Goal: Task Accomplishment & Management: Use online tool/utility

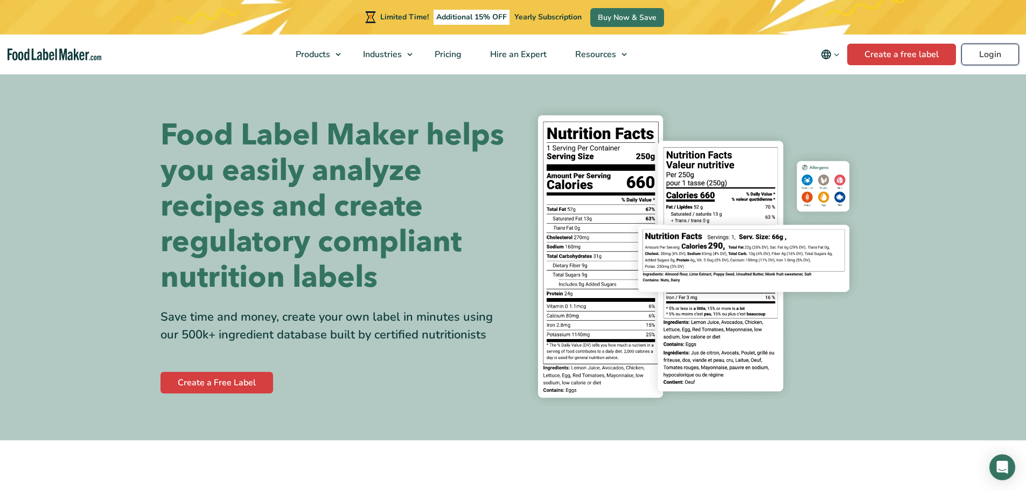
click at [1011, 50] on link "Login" at bounding box center [991, 55] width 58 height 22
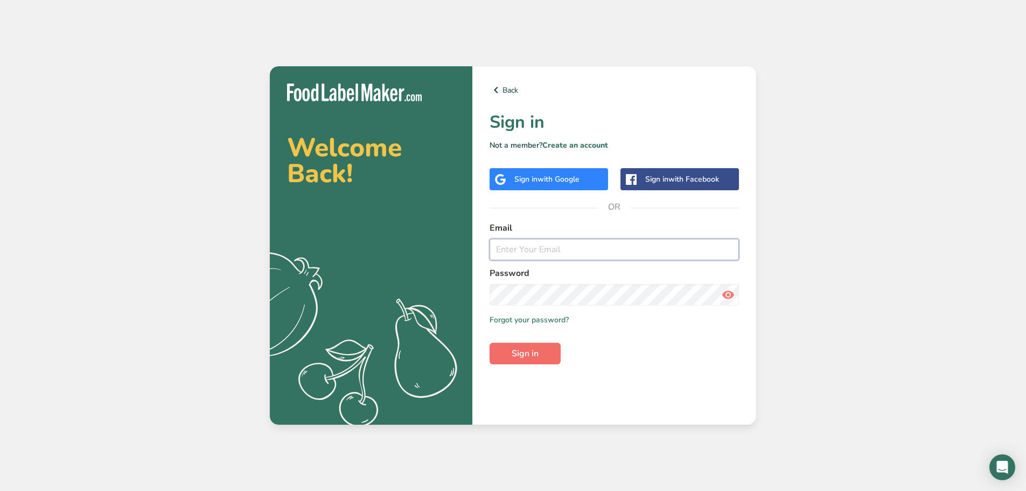
type input "[EMAIL_ADDRESS][DOMAIN_NAME]"
click at [534, 358] on span "Sign in" at bounding box center [525, 353] width 27 height 13
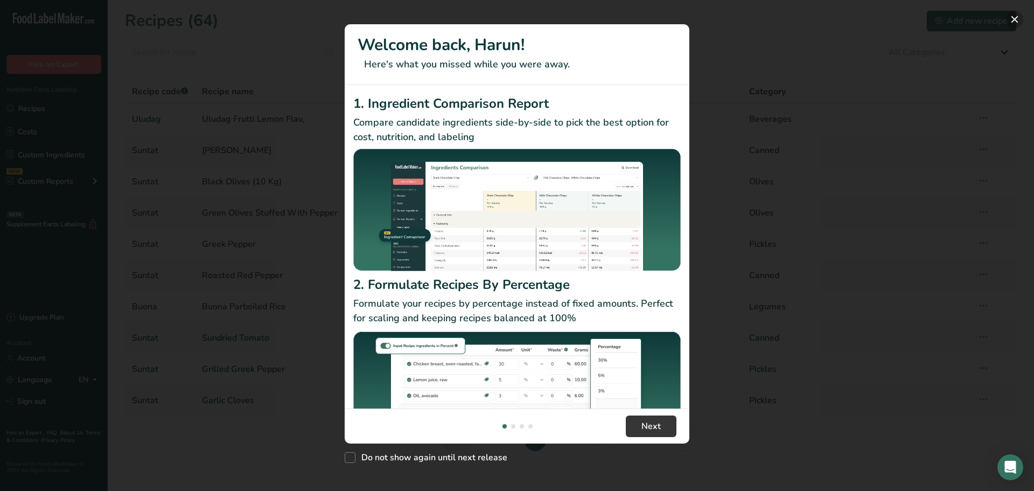
click at [1013, 15] on button "New Features" at bounding box center [1014, 19] width 17 height 17
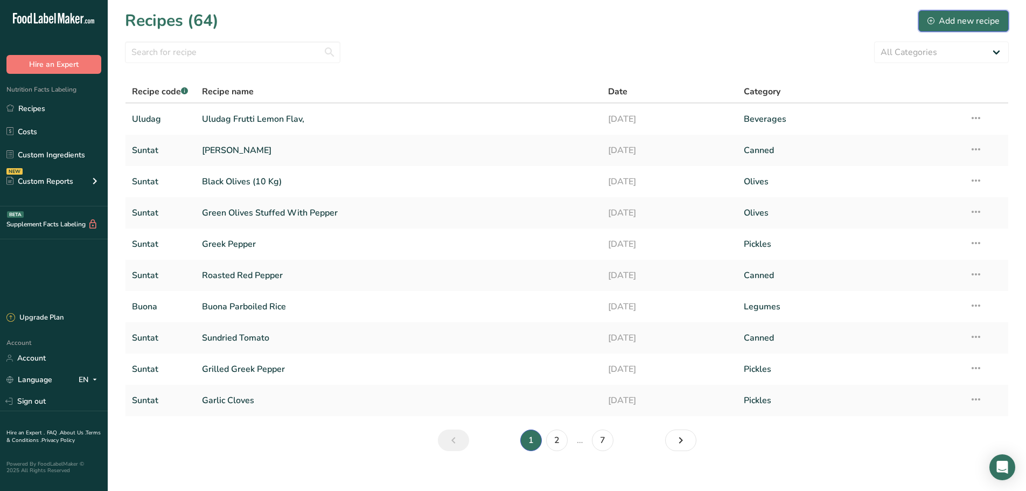
click at [945, 21] on div "Add new recipe" at bounding box center [964, 21] width 72 height 13
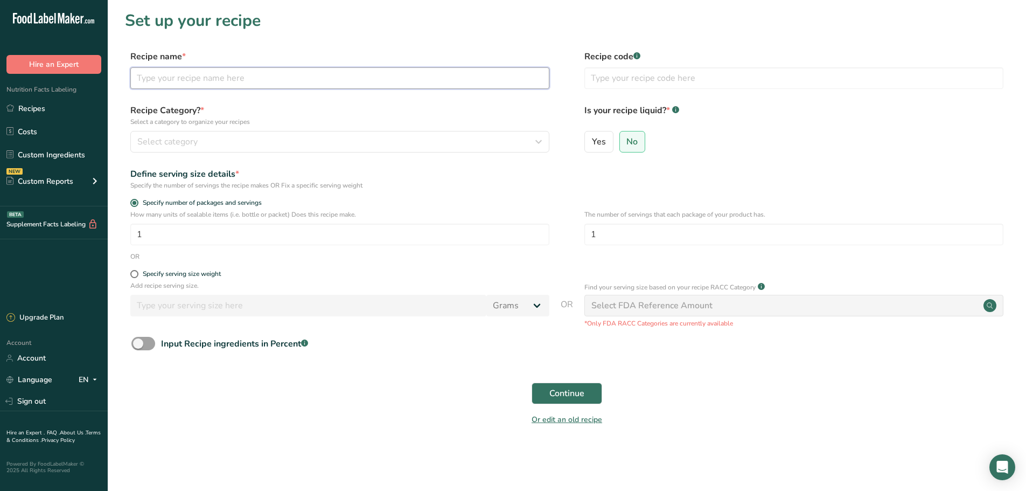
click at [234, 75] on input "text" at bounding box center [339, 78] width 419 height 22
click at [170, 76] on input "text" at bounding box center [339, 78] width 419 height 22
type input "[PERSON_NAME]"
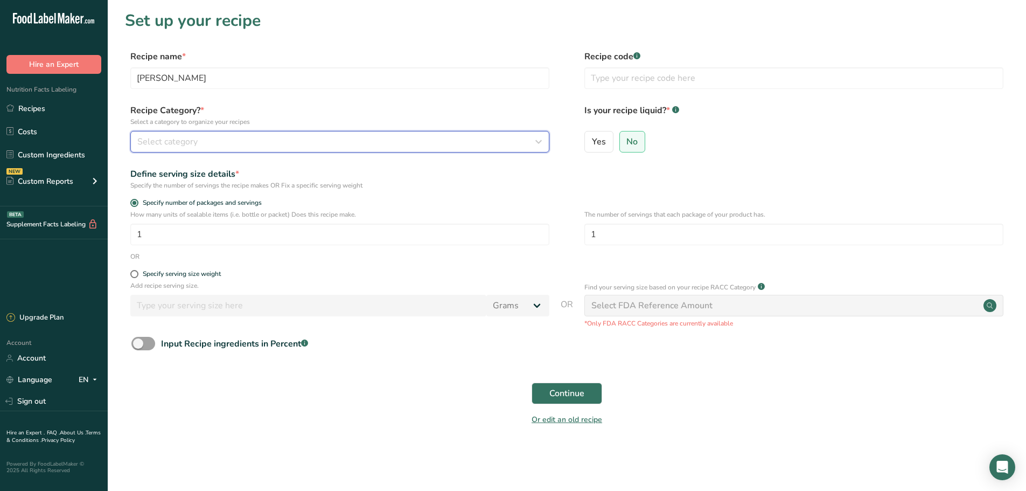
click at [248, 144] on div "Select category" at bounding box center [336, 141] width 399 height 13
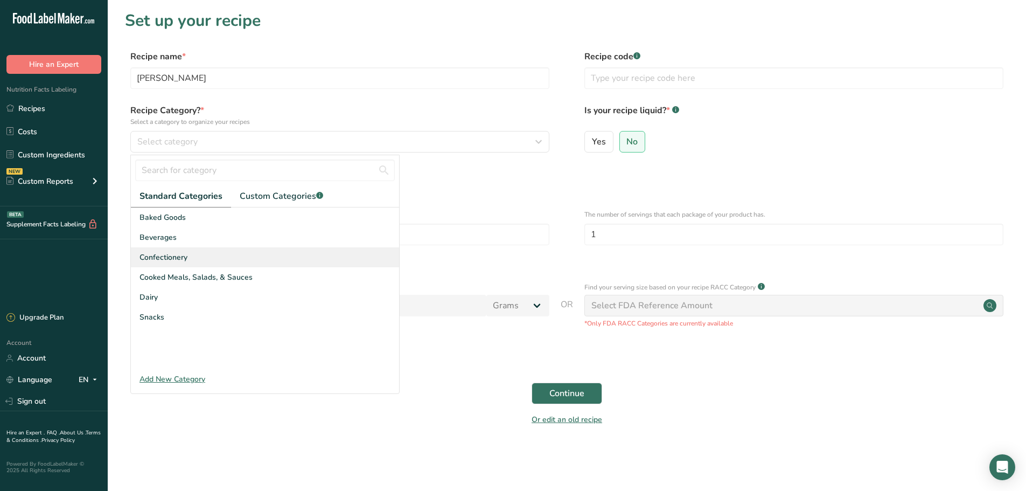
click at [198, 256] on div "Confectionery" at bounding box center [265, 257] width 268 height 20
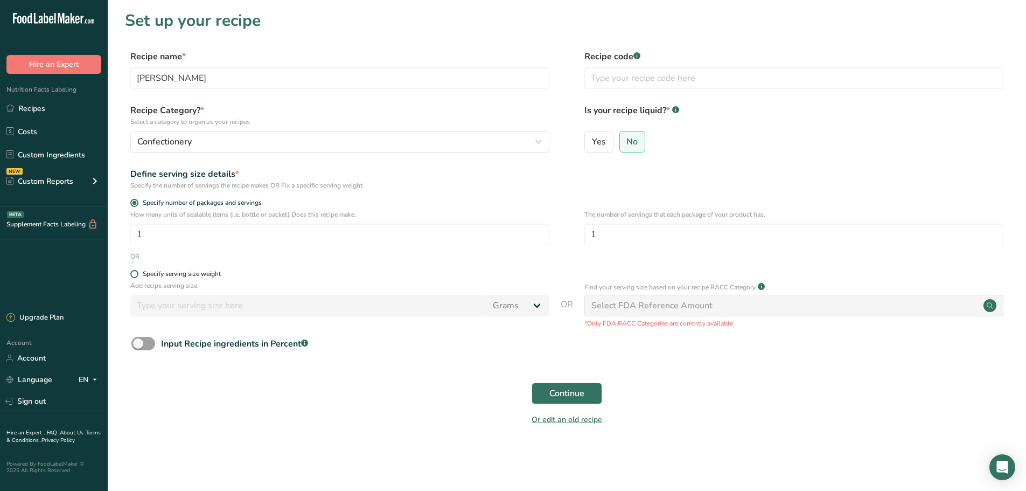
click at [134, 275] on span at bounding box center [134, 274] width 8 height 8
click at [134, 275] on input "Specify serving size weight" at bounding box center [133, 273] width 7 height 7
radio input "true"
radio input "false"
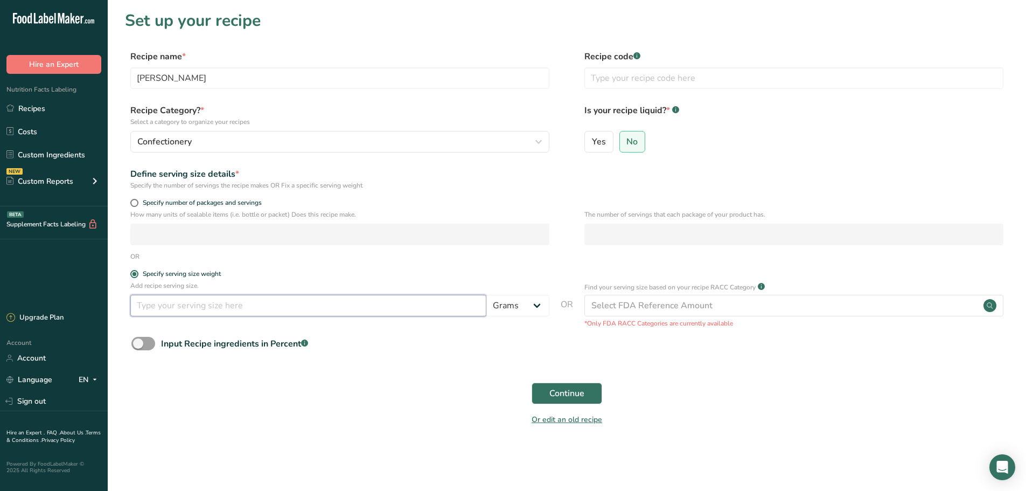
click at [333, 300] on input "number" at bounding box center [308, 306] width 356 height 22
type input "300"
click at [582, 396] on span "Continue" at bounding box center [566, 393] width 35 height 13
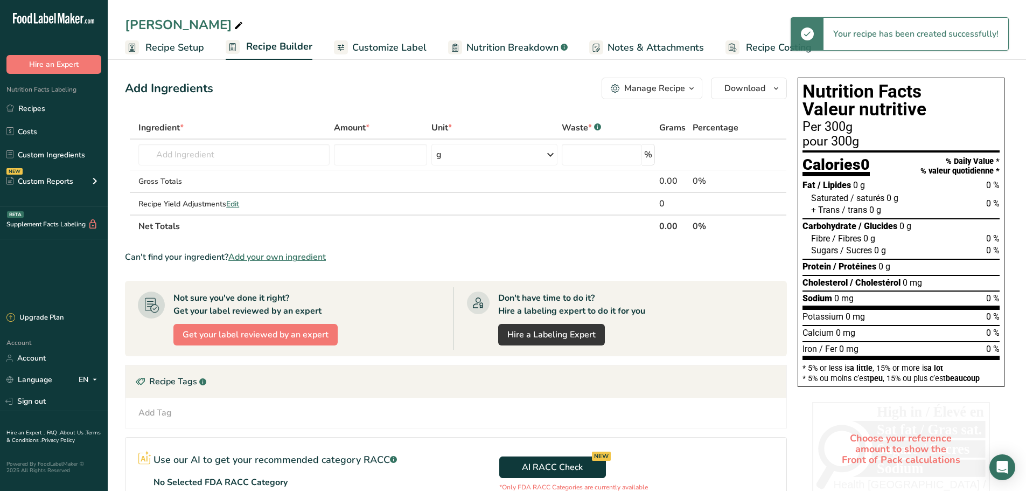
click at [296, 257] on span "Add your own ingredient" at bounding box center [277, 257] width 98 height 13
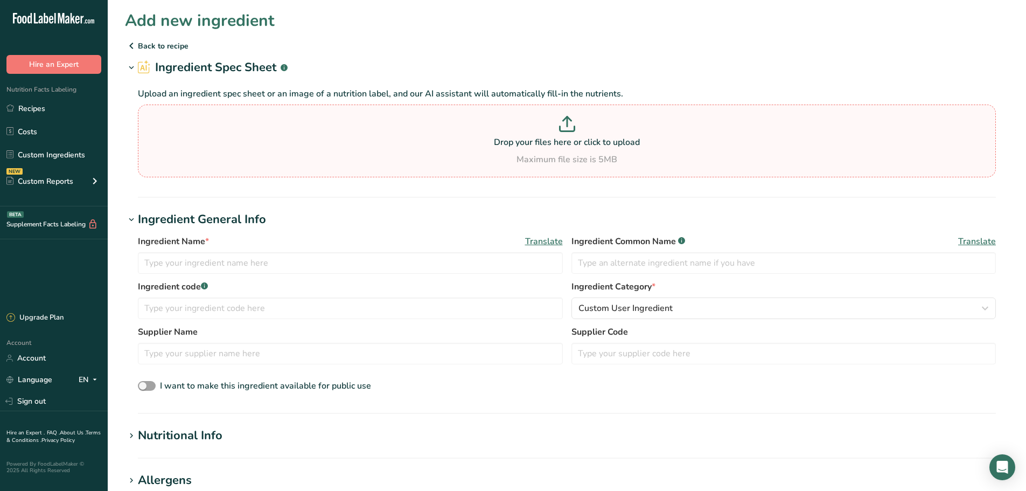
click at [506, 142] on p "Drop your files here or click to upload" at bounding box center [567, 142] width 853 height 13
click at [506, 142] on input "Drop your files here or click to upload Maximum file size is 5MB" at bounding box center [567, 141] width 858 height 73
type input "C:\fakepath\Screenshot [DATE] 130536.png"
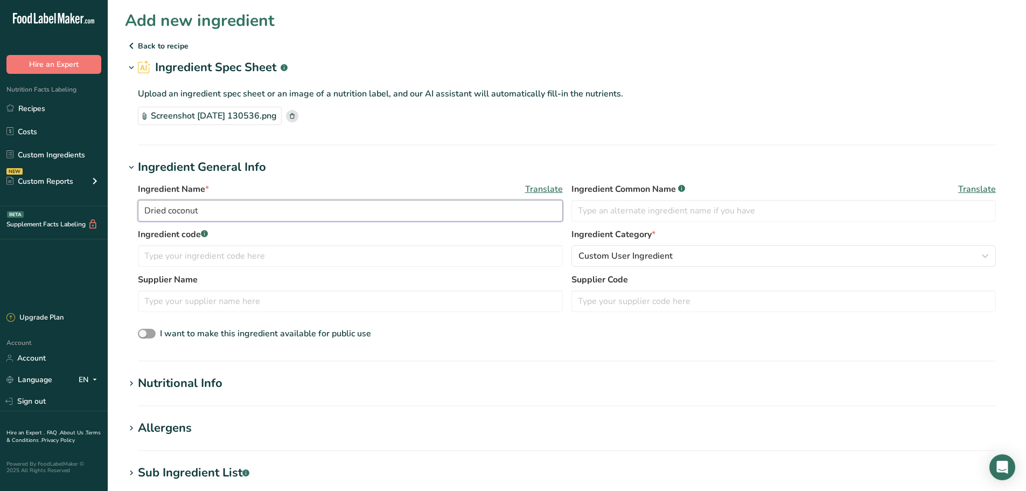
drag, startPoint x: 221, startPoint y: 211, endPoint x: 126, endPoint y: 216, distance: 95.0
click at [126, 216] on div "Ingredient Name * Translate Dried coconut Ingredient Common Name .a-a{fill:#347…" at bounding box center [567, 261] width 884 height 171
click at [201, 209] on input "Dried coconut" at bounding box center [350, 211] width 425 height 22
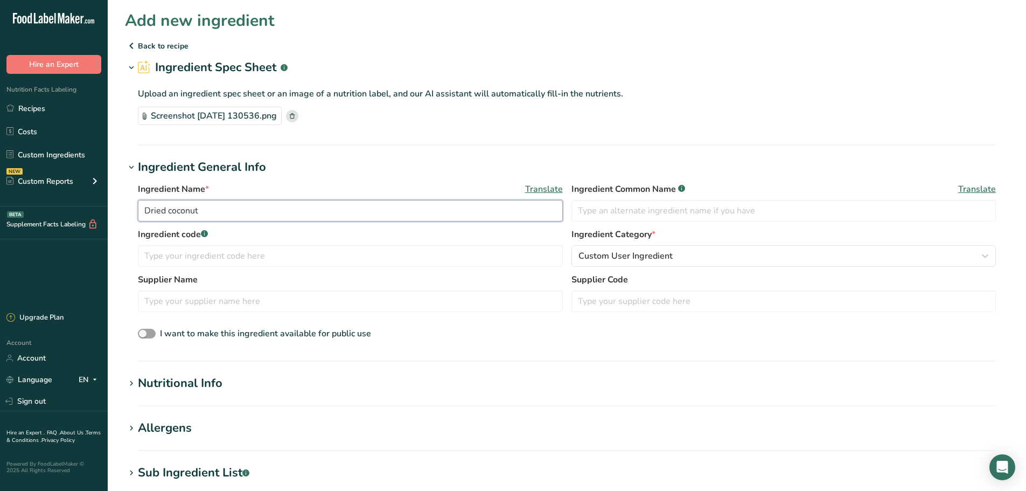
paste input "(20%), water, fully hydrogenized vegetable oil (palm), (Sunflower, palm, cotton…"
drag, startPoint x: 323, startPoint y: 209, endPoint x: 563, endPoint y: 214, distance: 240.3
click at [563, 214] on div "Ingredient Name * Translate Dried coconut (20%), water, fully hydrogenized vege…" at bounding box center [567, 205] width 858 height 45
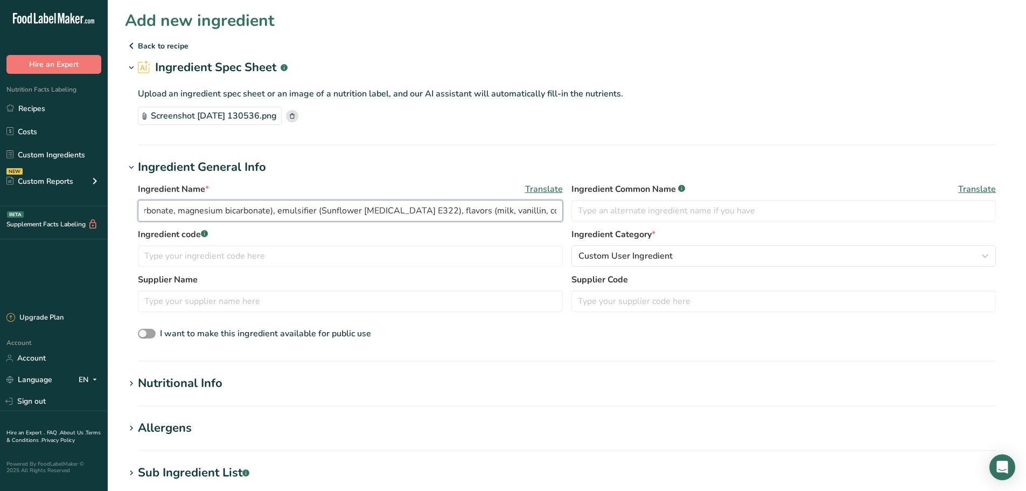
type input "Dried coconut (20%), water, fully hydrogenized vegetable oil (palm), (Sunflower…"
click at [551, 191] on span "Translate" at bounding box center [544, 189] width 38 height 13
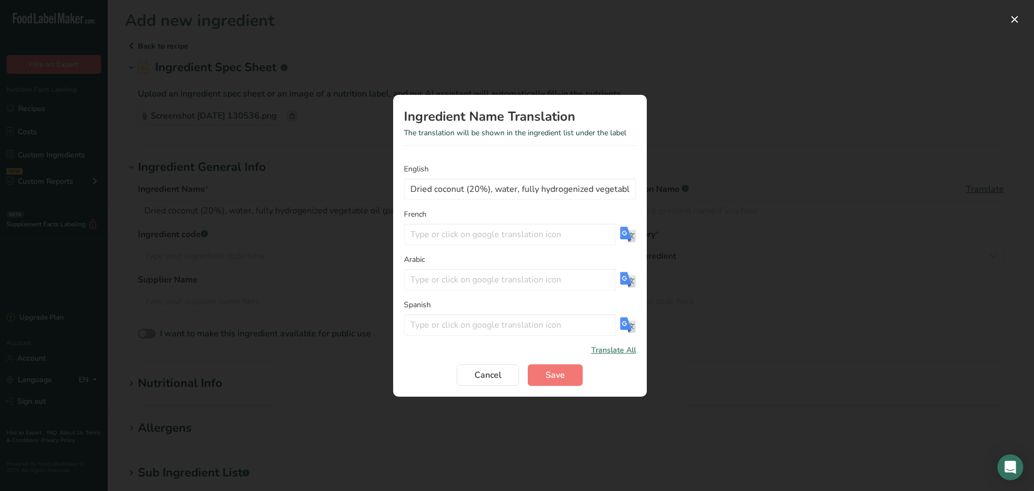
click at [627, 230] on img "Translation Modal" at bounding box center [628, 234] width 16 height 16
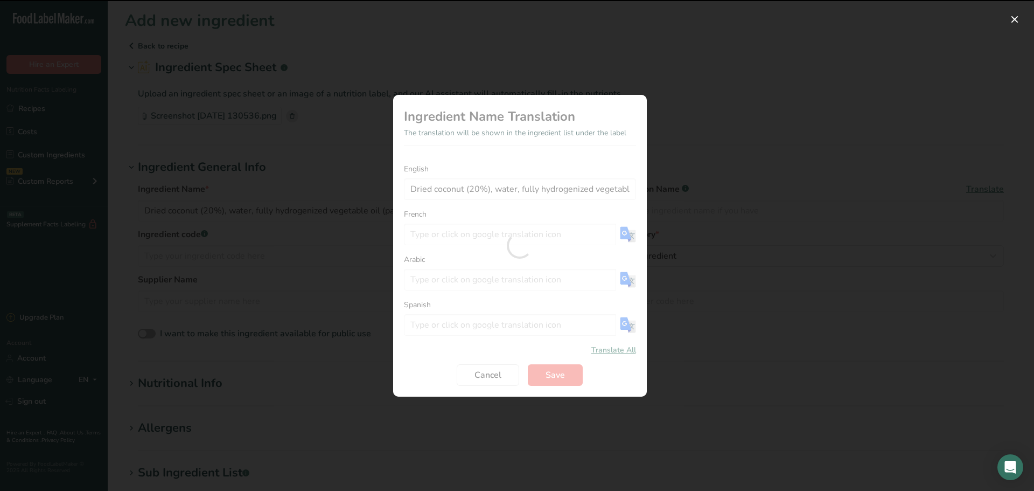
type input "Noix de coco séchée (20%), eau, huile végétale totalement hydrogénée (palme), (…"
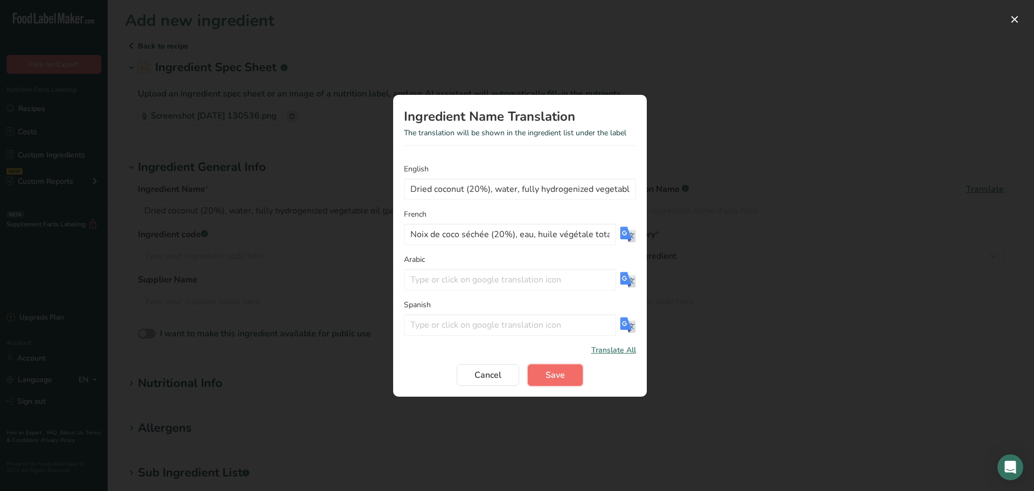
click at [554, 374] on span "Save" at bounding box center [555, 374] width 19 height 13
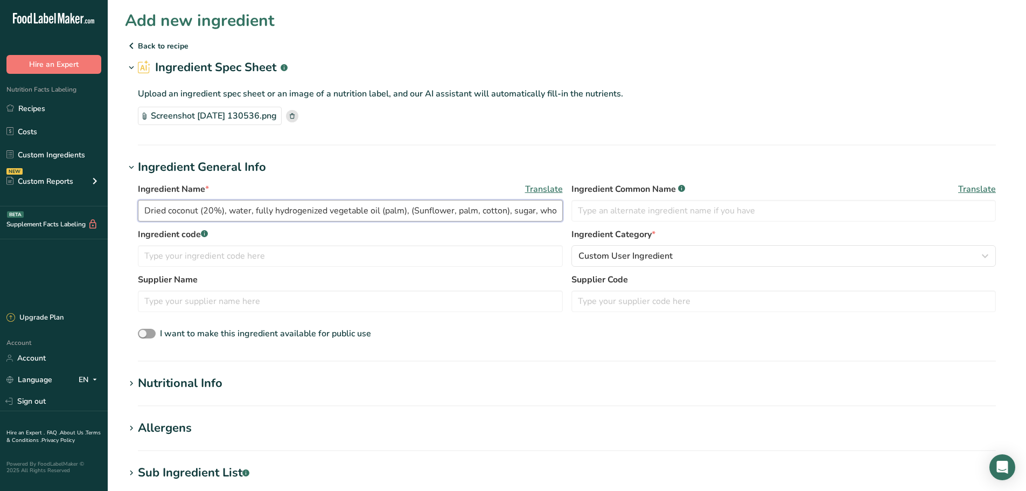
click at [365, 203] on input "Dried coconut (20%), water, fully hydrogenized vegetable oil (palm), (Sunflower…" at bounding box center [350, 211] width 425 height 22
paste input "ated vegetable oil (palm, sunflower, cotton), sugar, whole almond (10%), skimme…"
type input "Dried coconut (20%), water, fully hydrogenated vegetable oil (palm, sunflower, …"
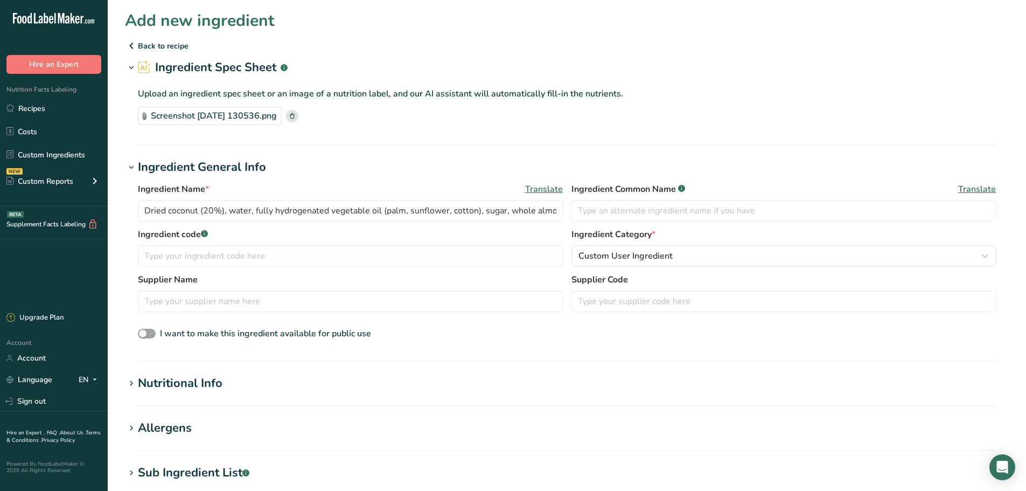
click at [533, 186] on span "Translate" at bounding box center [544, 189] width 38 height 13
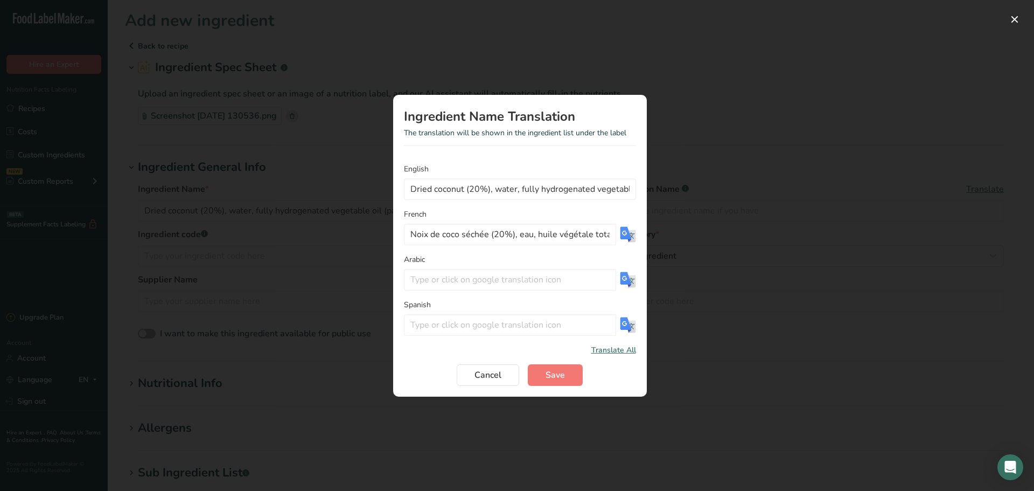
click at [625, 232] on img "Translation Modal" at bounding box center [628, 234] width 16 height 16
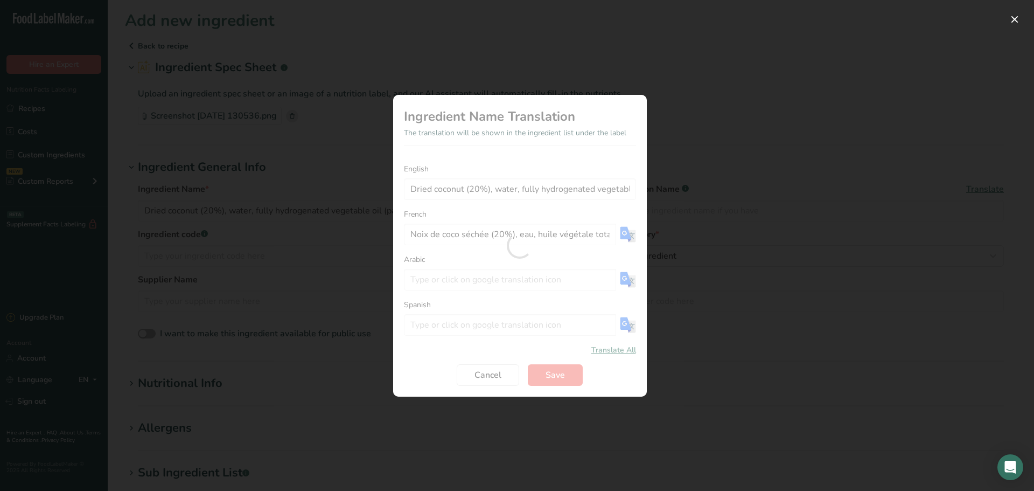
type input "Noix de coco séchée (20%), eau, huiles végétales totalement hydrogénées (palme,…"
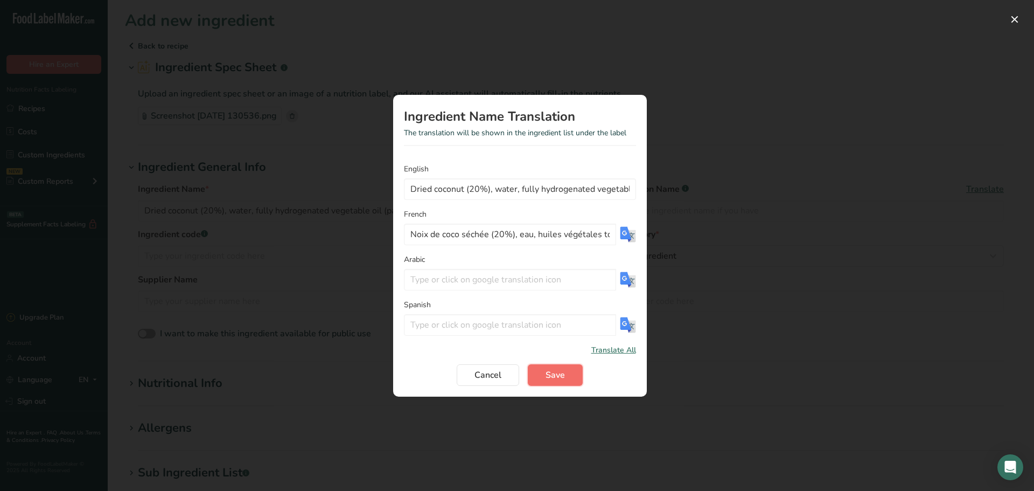
click at [559, 379] on span "Save" at bounding box center [555, 374] width 19 height 13
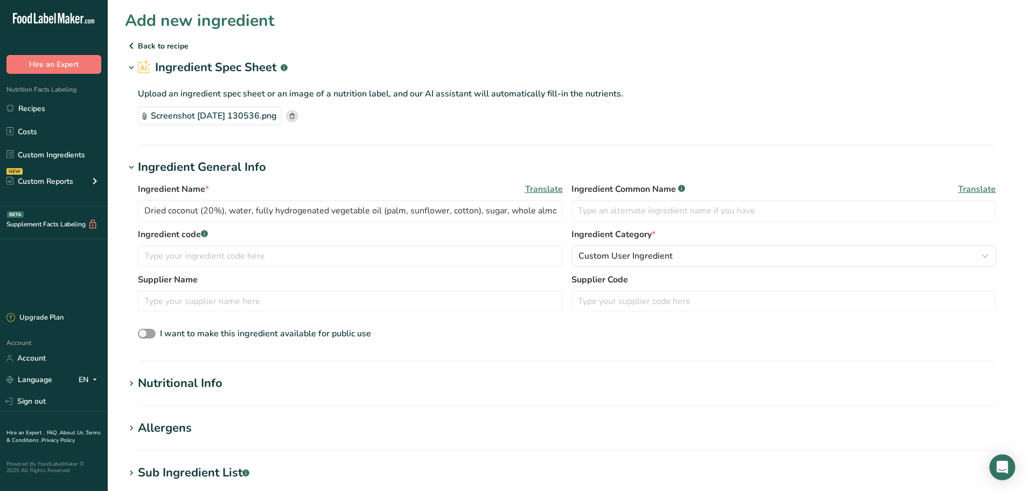
click at [173, 384] on div "Nutritional Info" at bounding box center [180, 383] width 85 height 18
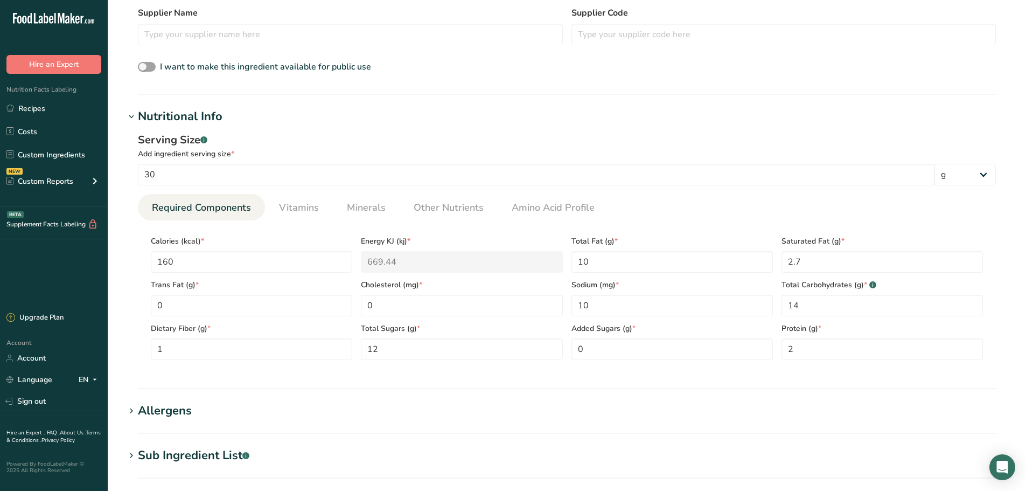
scroll to position [269, 0]
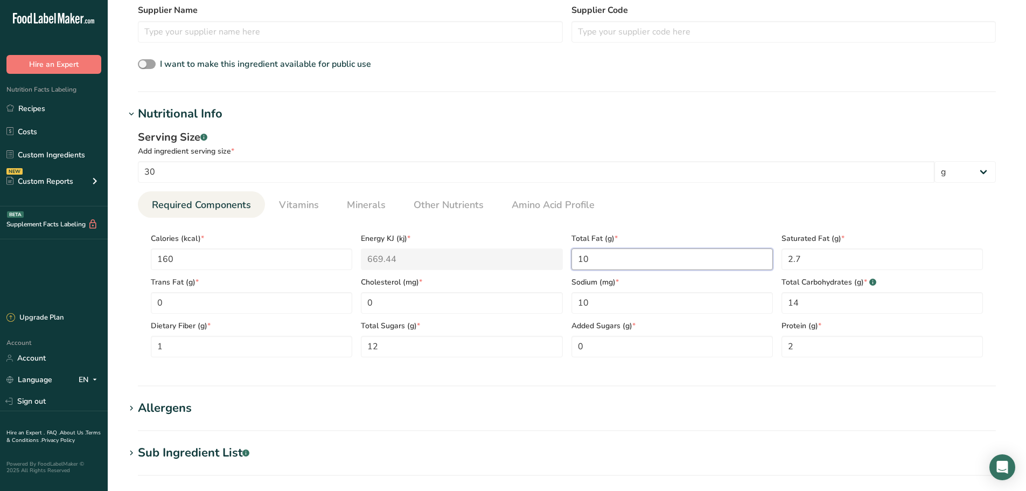
click at [620, 256] on Fat "10" at bounding box center [672, 259] width 201 height 22
type Carbohydrates "14"
type Sugars "12"
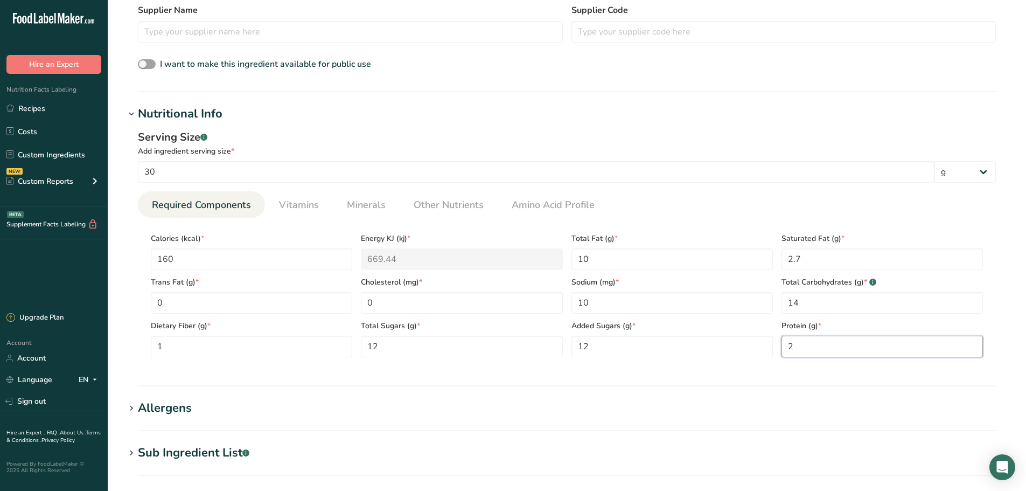
type input "0"
click at [595, 344] on Sugars "12" at bounding box center [672, 347] width 201 height 22
type Sugars "20"
type input "2"
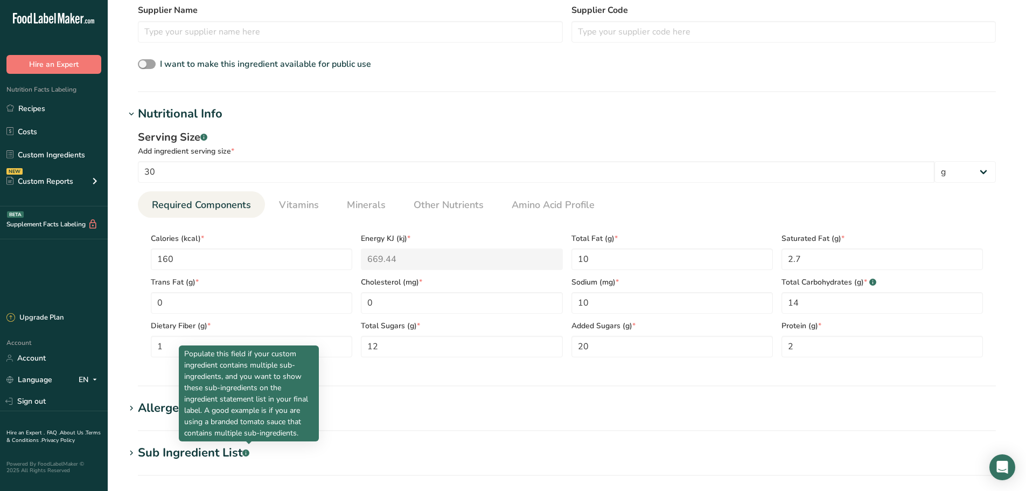
click at [120, 323] on section "Add new ingredient Back to recipe Ingredient Spec Sheet .a-a{fill:#347362;}.b-a…" at bounding box center [567, 241] width 919 height 1020
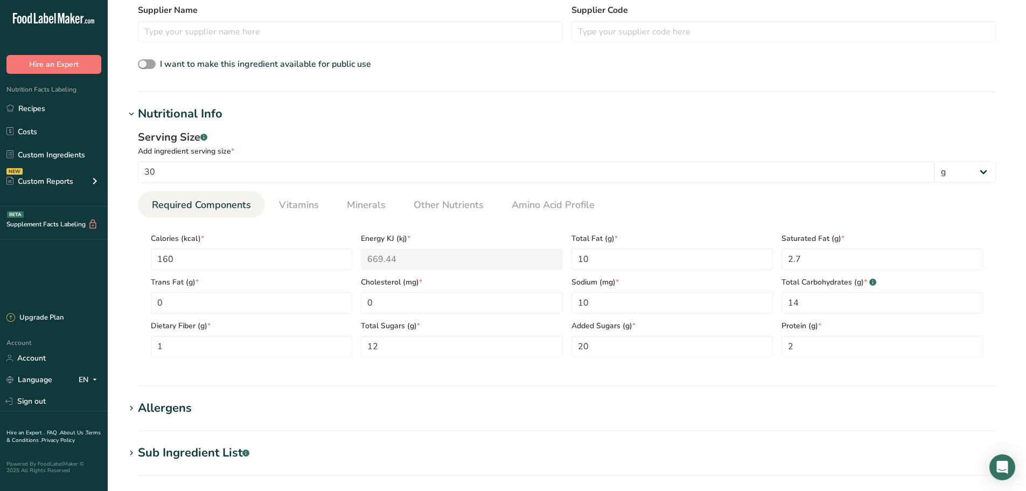
click at [145, 410] on div "Allergens" at bounding box center [165, 408] width 54 height 18
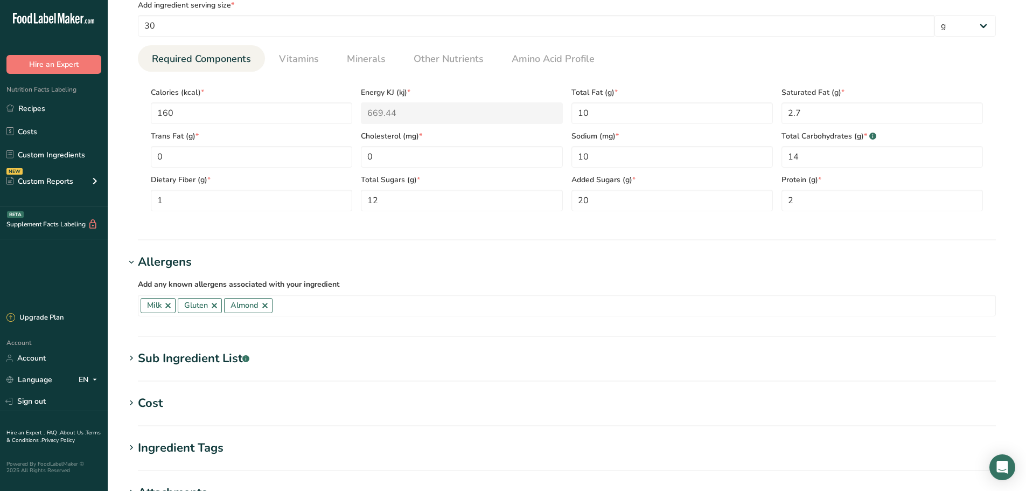
scroll to position [431, 0]
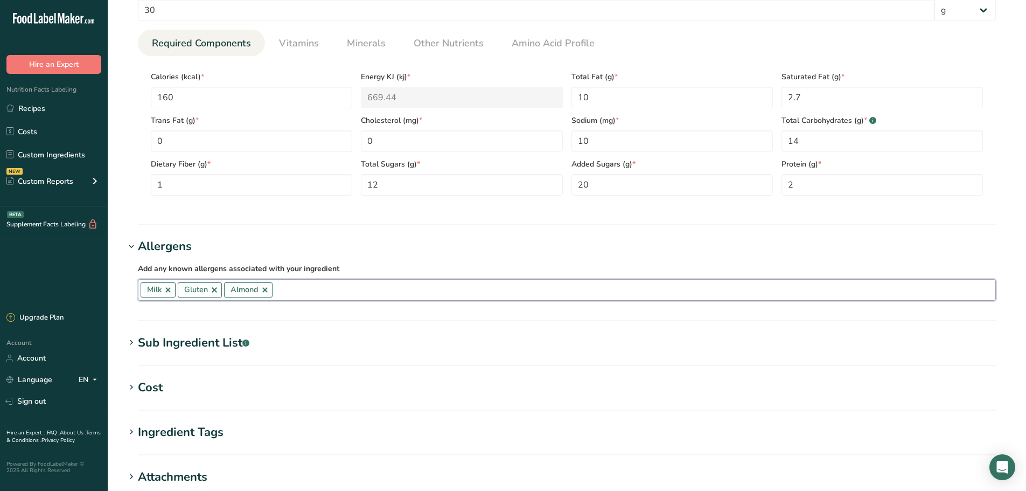
click at [301, 296] on input "text" at bounding box center [634, 289] width 723 height 17
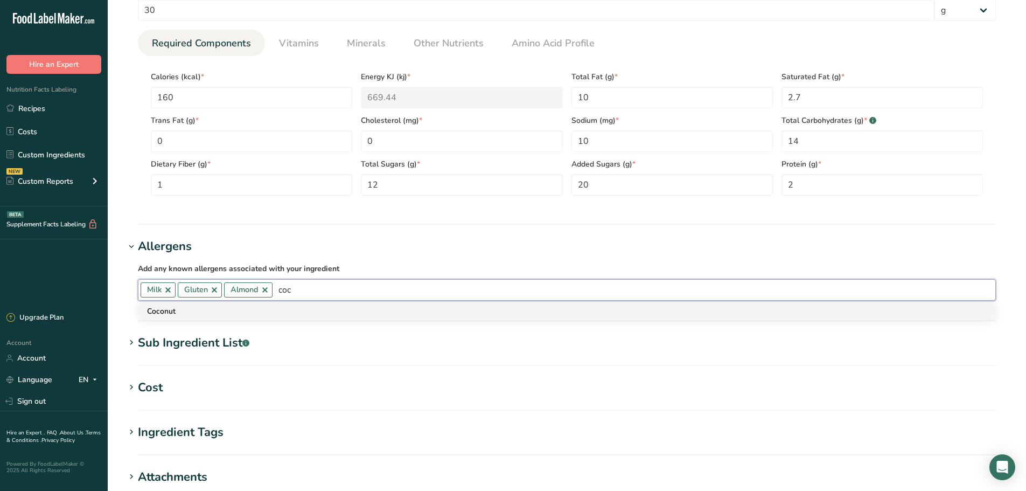
type input "coc"
click at [160, 314] on div "Coconut" at bounding box center [558, 310] width 823 height 11
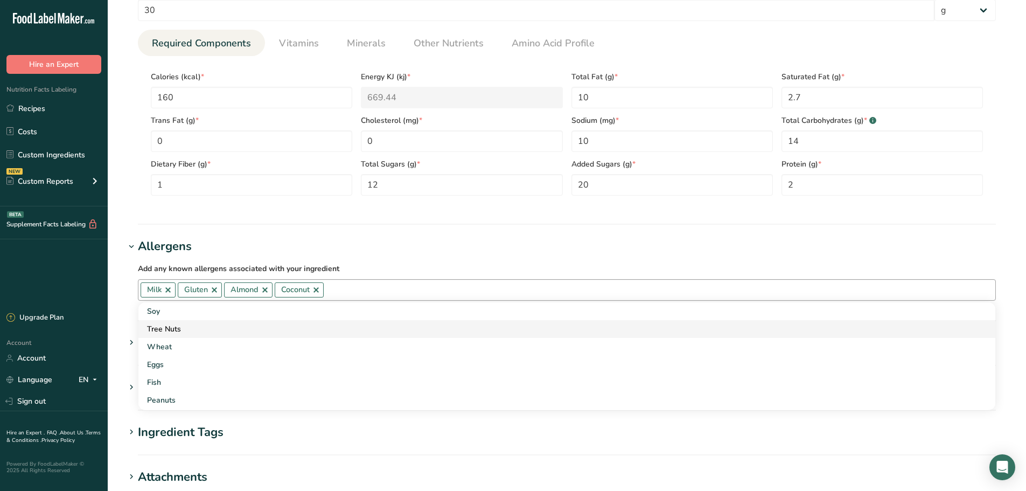
click at [193, 325] on div "Tree Nuts" at bounding box center [558, 328] width 823 height 11
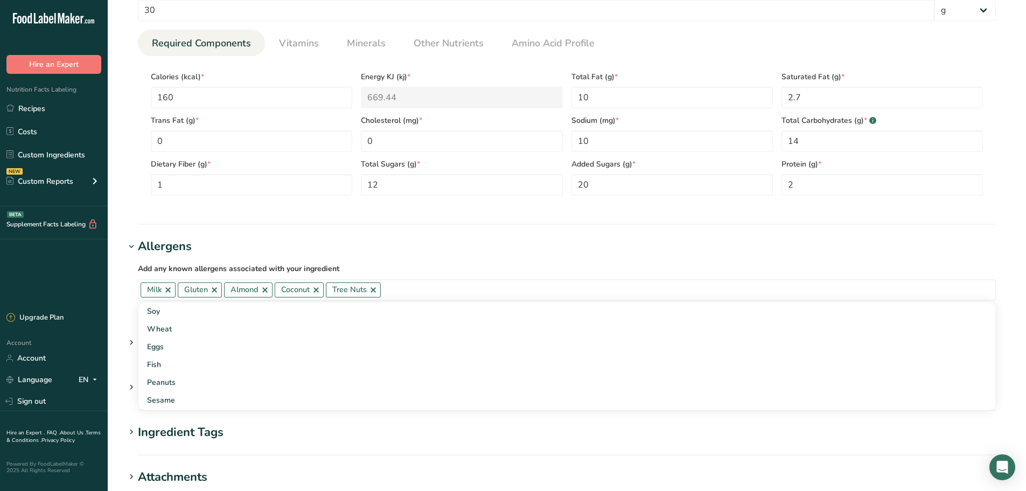
click at [119, 293] on section "Add new ingredient Back to recipe Ingredient Spec Sheet .a-a{fill:#347362;}.b-a…" at bounding box center [567, 105] width 919 height 1072
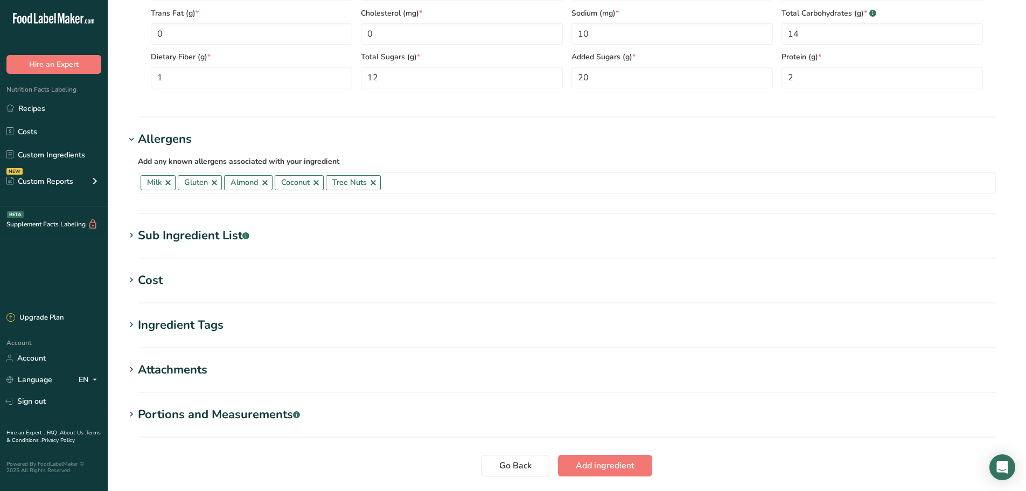
scroll to position [615, 0]
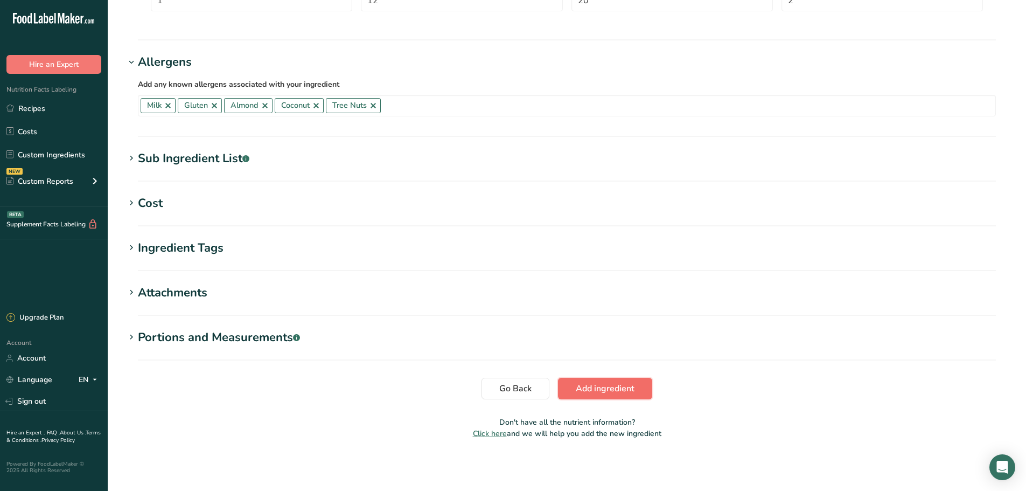
click at [620, 392] on span "Add ingredient" at bounding box center [605, 388] width 59 height 13
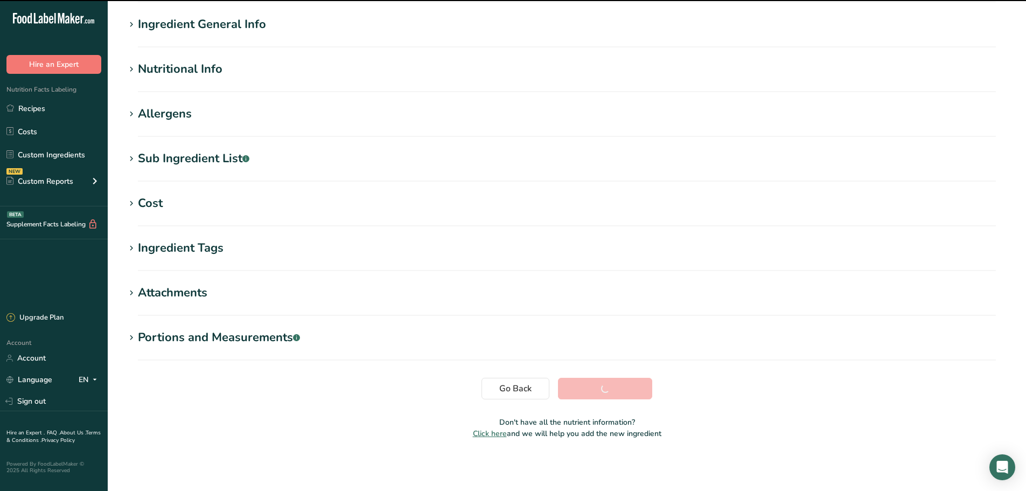
scroll to position [36, 0]
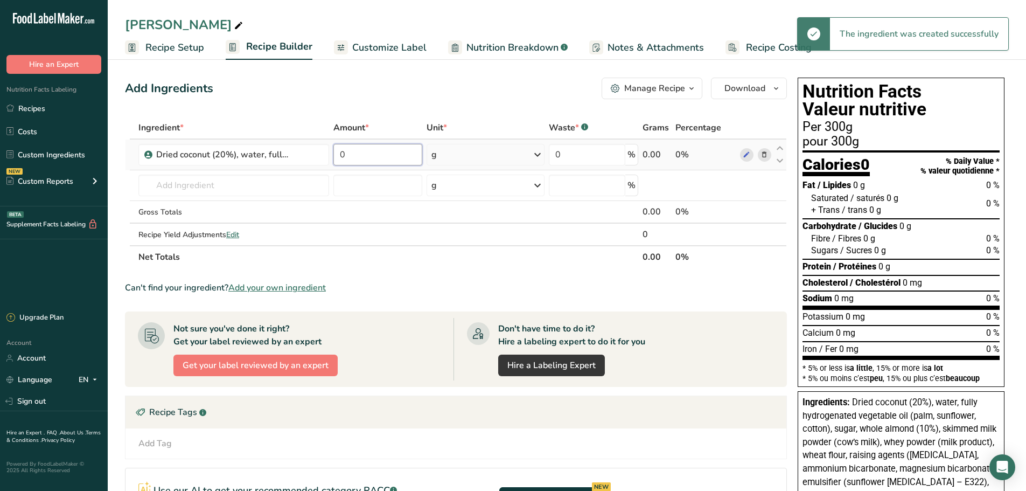
click at [372, 157] on input "0" at bounding box center [377, 155] width 89 height 22
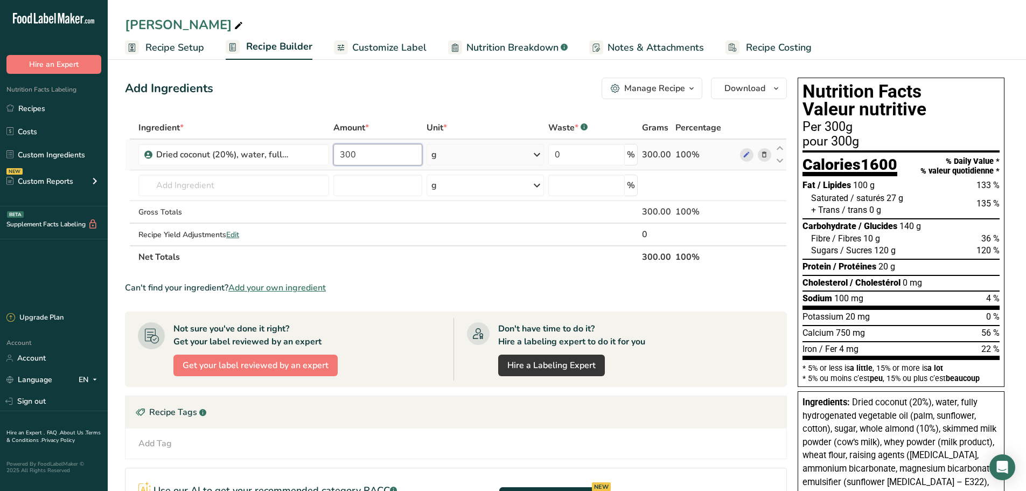
click at [369, 152] on input "300" at bounding box center [377, 155] width 89 height 22
type input "30"
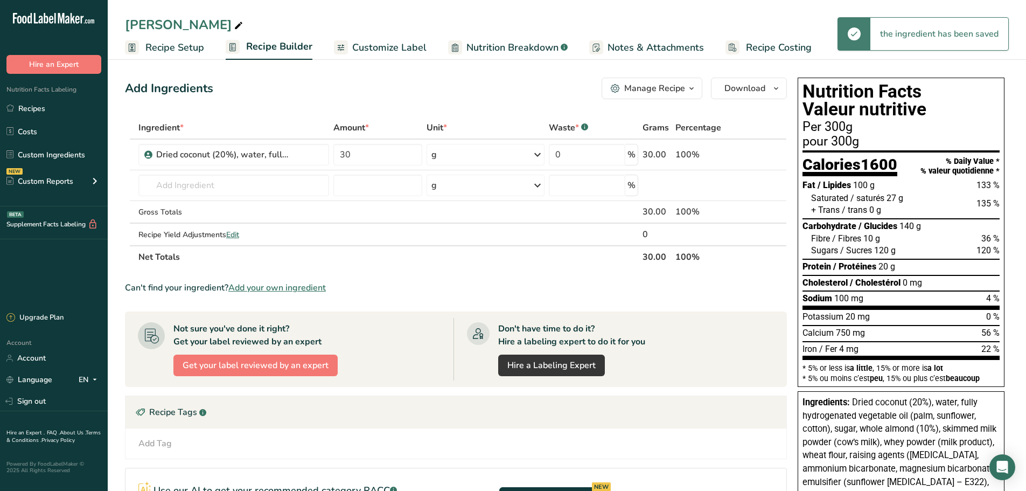
click at [161, 48] on span "Recipe Setup" at bounding box center [174, 47] width 59 height 15
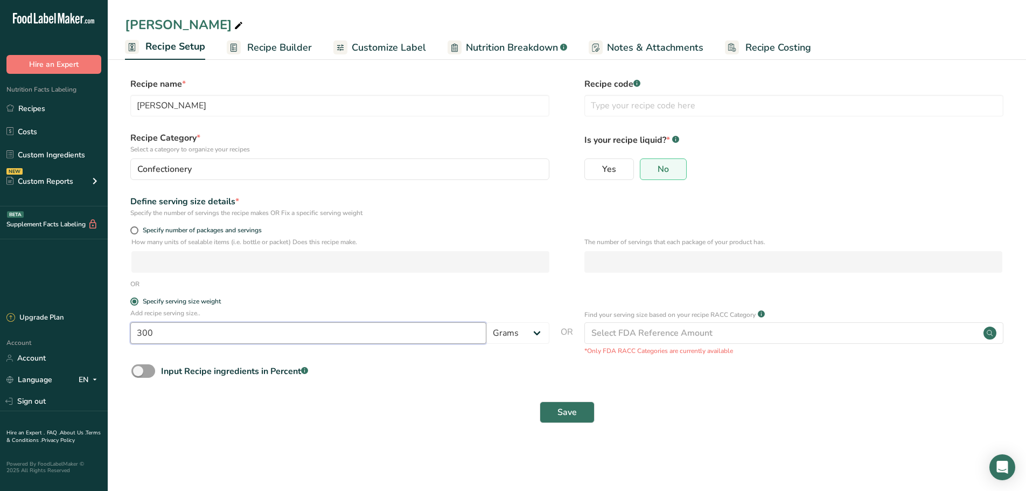
click at [258, 332] on input "300" at bounding box center [308, 333] width 356 height 22
type input "30"
click at [534, 413] on div "Save" at bounding box center [566, 412] width 871 height 22
click at [552, 415] on button "Save" at bounding box center [567, 412] width 55 height 22
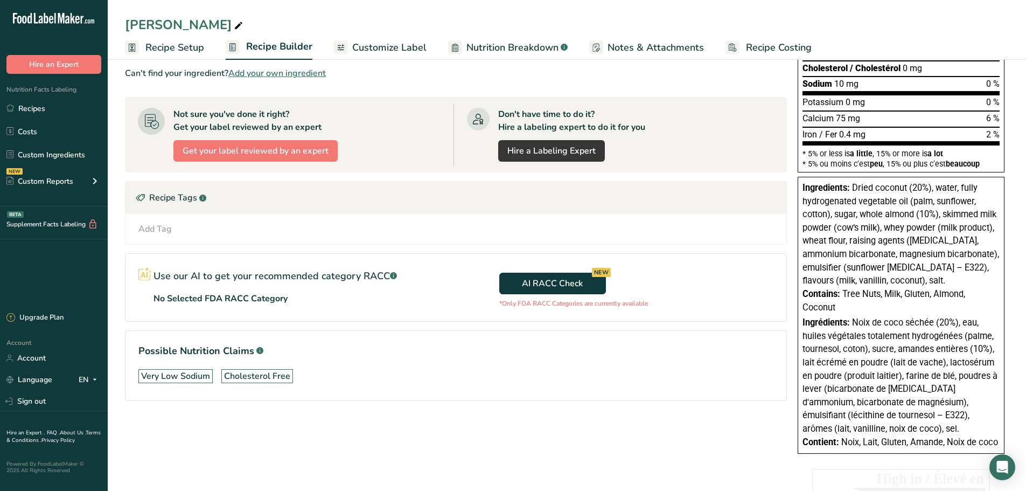
scroll to position [200, 0]
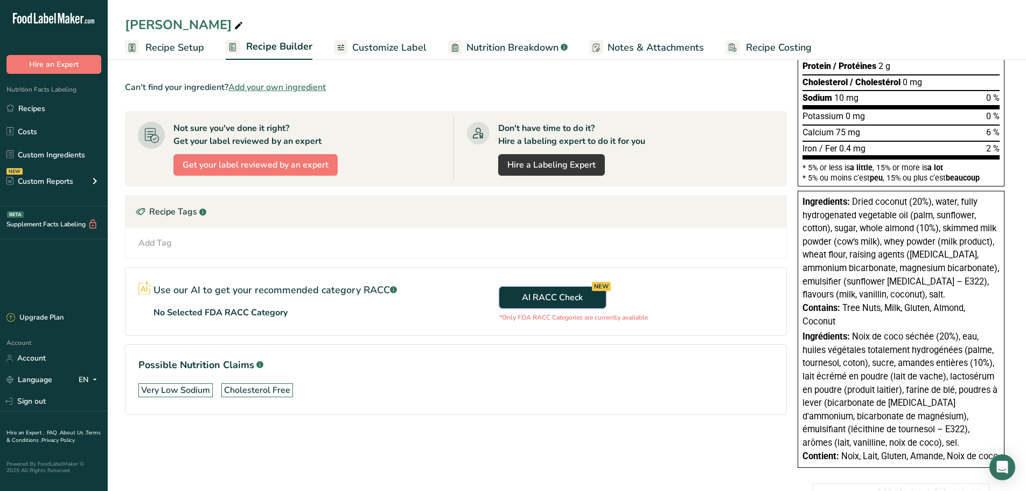
click at [566, 296] on span "AI RACC Check NEW" at bounding box center [552, 297] width 61 height 13
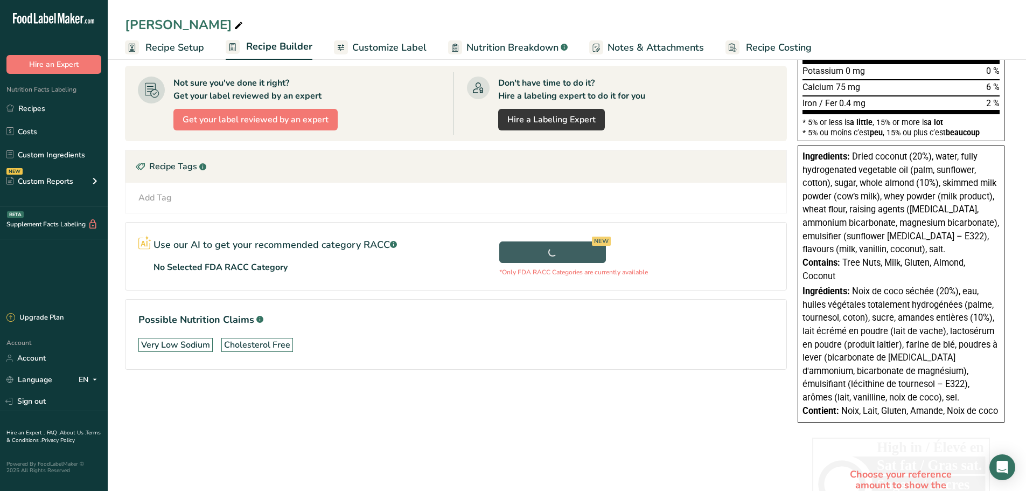
scroll to position [308, 0]
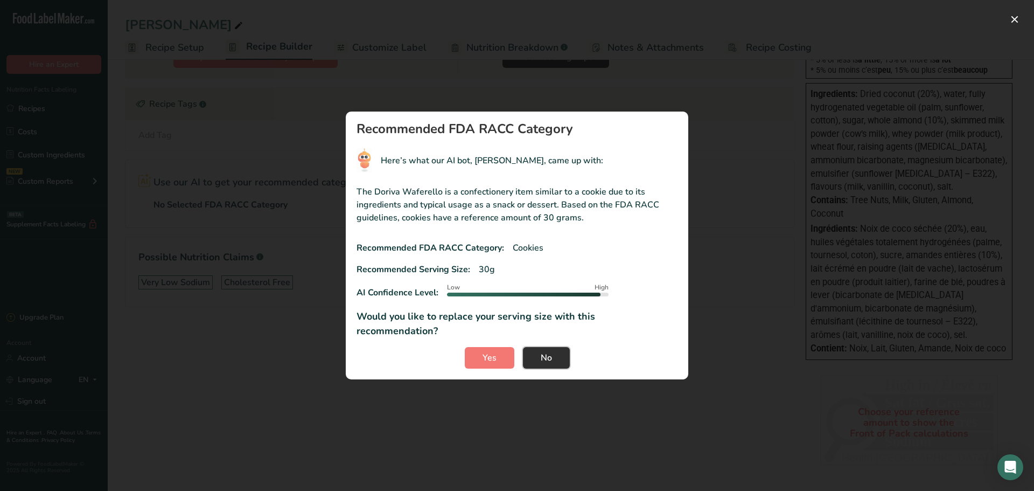
click at [554, 351] on button "No" at bounding box center [546, 358] width 47 height 22
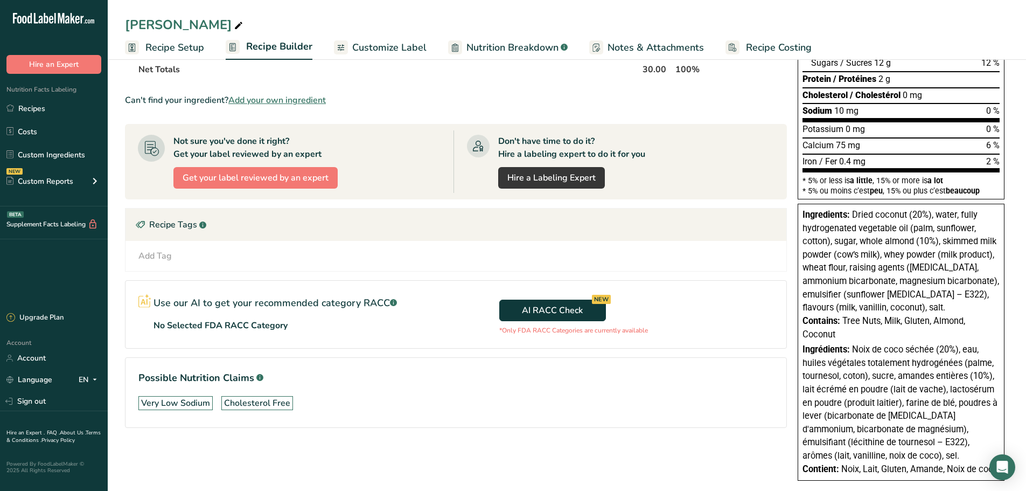
scroll to position [0, 0]
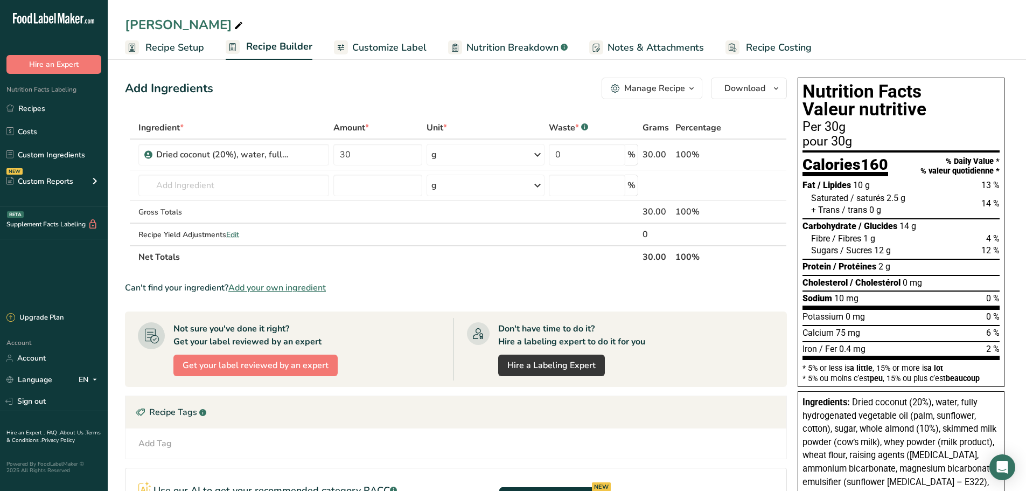
click at [368, 49] on span "Customize Label" at bounding box center [389, 47] width 74 height 15
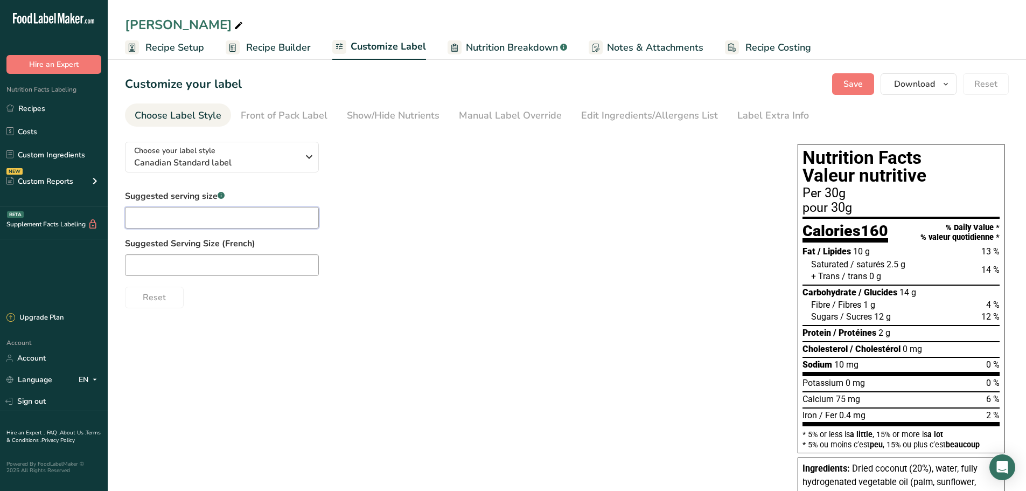
click at [204, 217] on input "text" at bounding box center [222, 218] width 194 height 22
type input "Container"
click at [204, 217] on input "Container" at bounding box center [222, 218] width 194 height 22
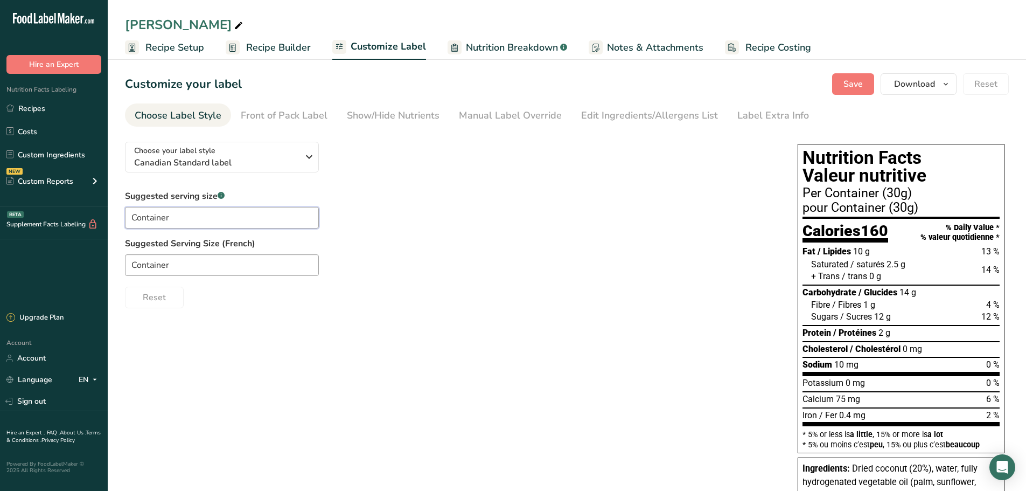
click at [204, 217] on input "Container" at bounding box center [222, 218] width 194 height 22
click at [204, 217] on input "Cup" at bounding box center [222, 218] width 194 height 22
type input "5"
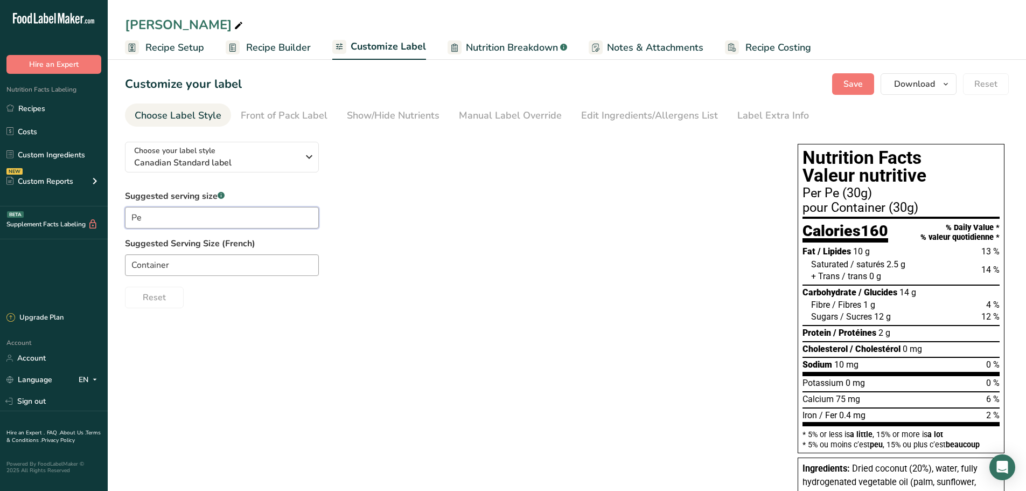
type input "P"
type input "S"
drag, startPoint x: 169, startPoint y: 218, endPoint x: 114, endPoint y: 216, distance: 55.0
click at [114, 216] on section "Customize your label Save Download Choose what to show on your downloaded label…" at bounding box center [567, 409] width 919 height 706
paste input "3 p"
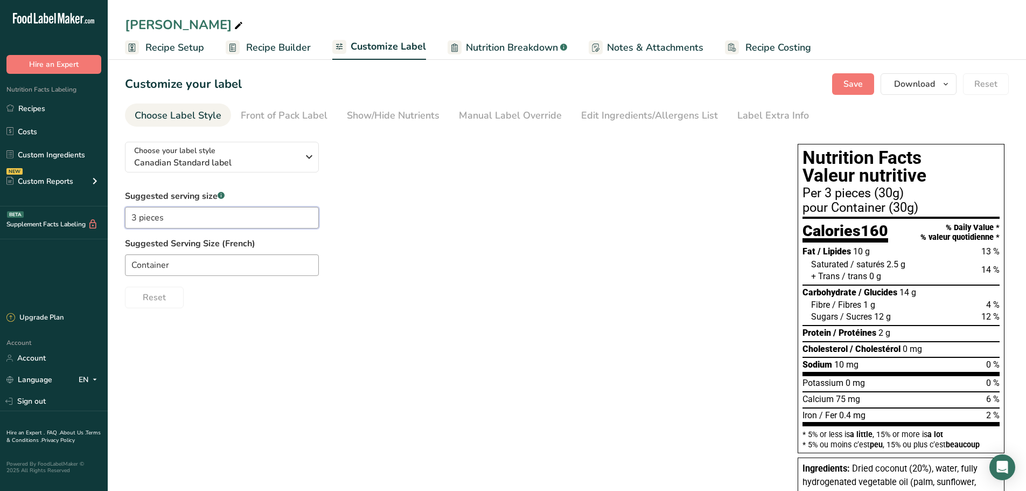
type input "3 pieces"
click at [179, 265] on input "Container" at bounding box center [222, 265] width 194 height 22
paste input "3 unités"
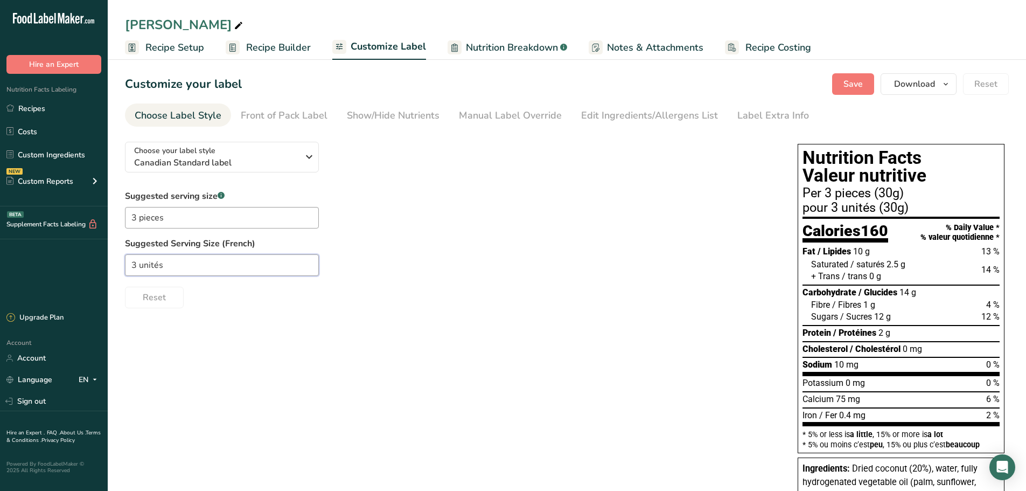
type input "3 unités"
click at [301, 306] on div "Reset" at bounding box center [450, 295] width 651 height 26
click at [261, 114] on div "Front of Pack Label" at bounding box center [284, 115] width 87 height 15
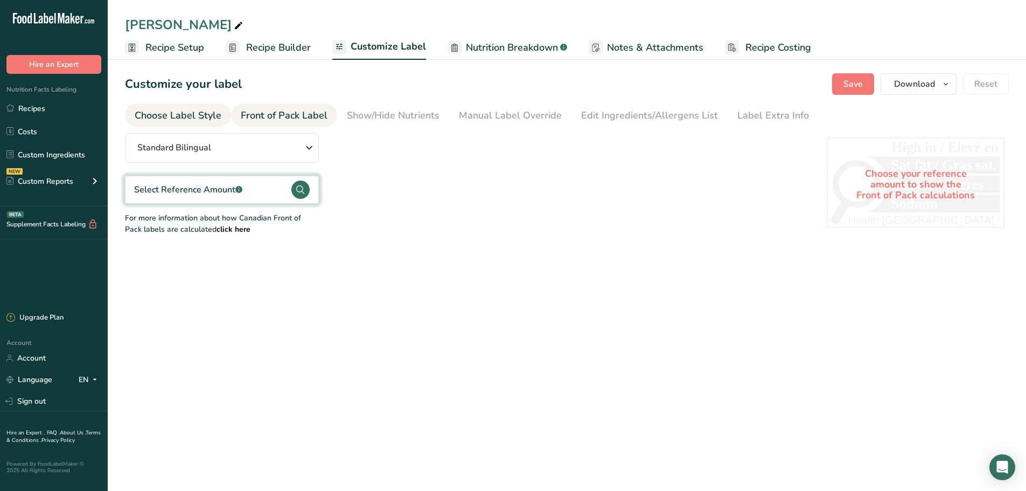
click at [176, 108] on div "Choose Label Style" at bounding box center [178, 115] width 87 height 15
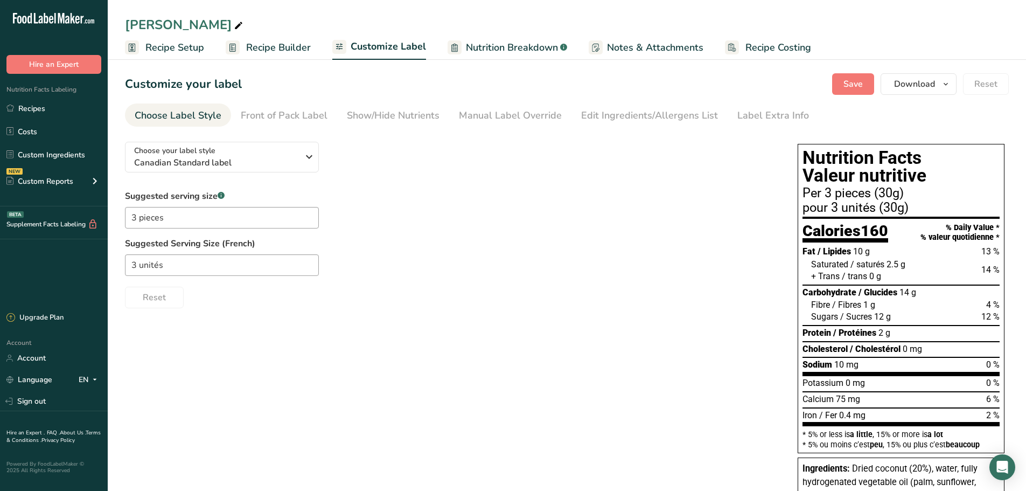
click at [374, 39] on span "Customize Label" at bounding box center [388, 46] width 75 height 15
click at [283, 112] on div "Front of Pack Label" at bounding box center [284, 115] width 87 height 15
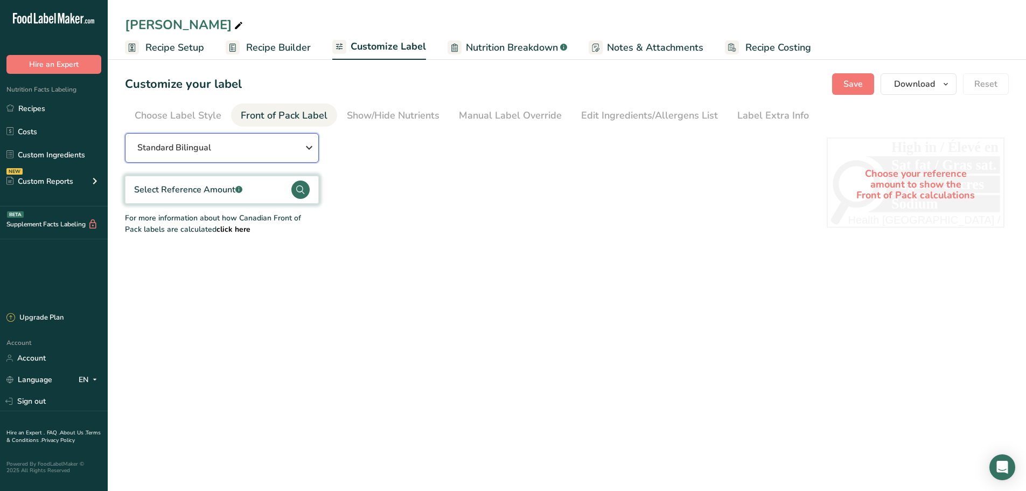
click at [304, 158] on button "Standard Bilingual" at bounding box center [222, 148] width 194 height 30
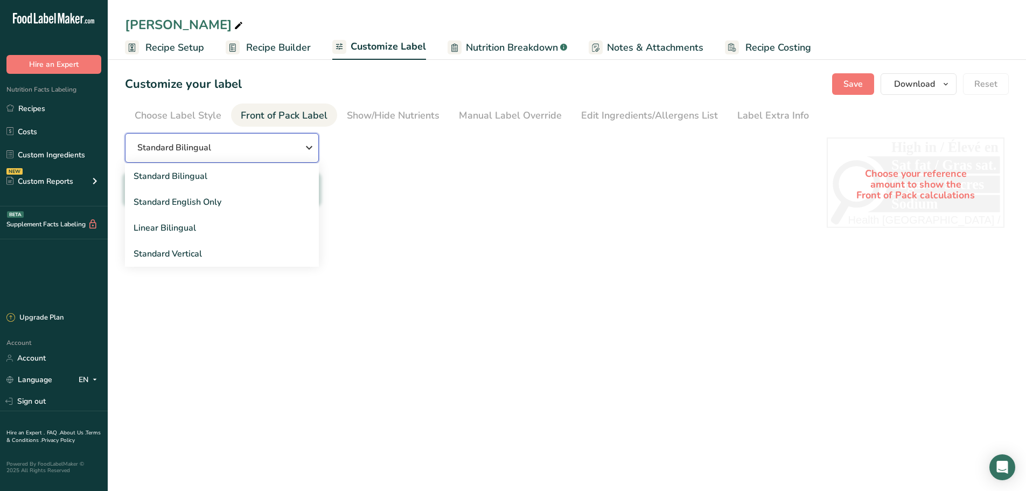
click at [242, 145] on div "Standard Bilingual" at bounding box center [221, 147] width 169 height 13
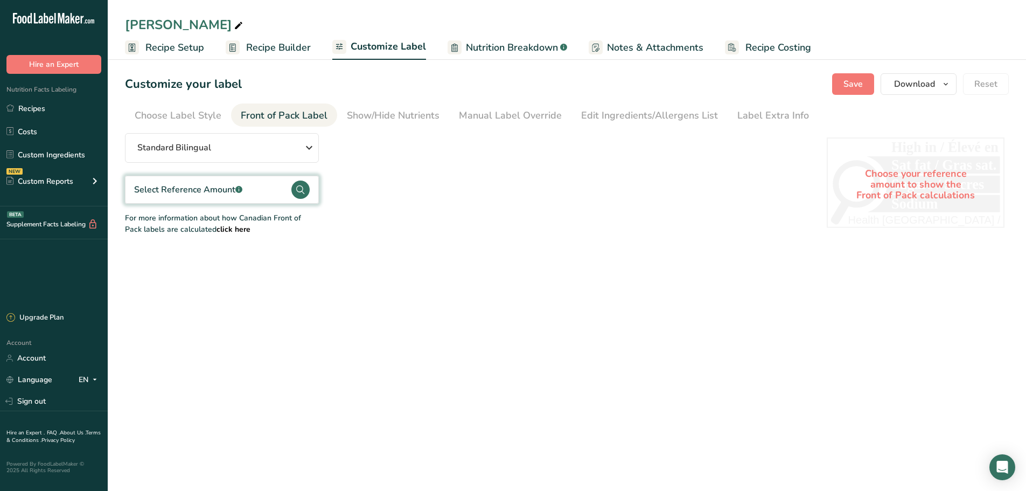
click at [300, 190] on circle at bounding box center [300, 189] width 18 height 18
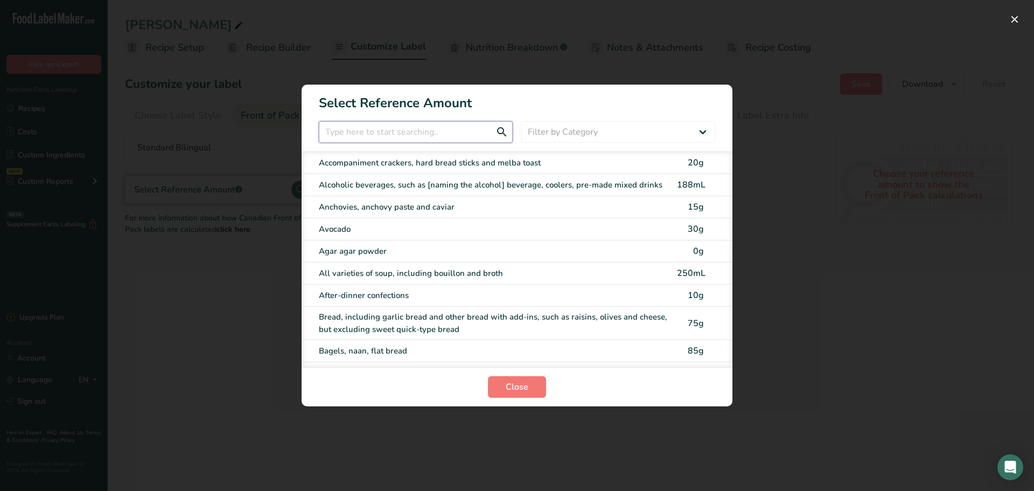
click at [394, 137] on input "FOP Category Selection Modal" at bounding box center [416, 132] width 194 height 22
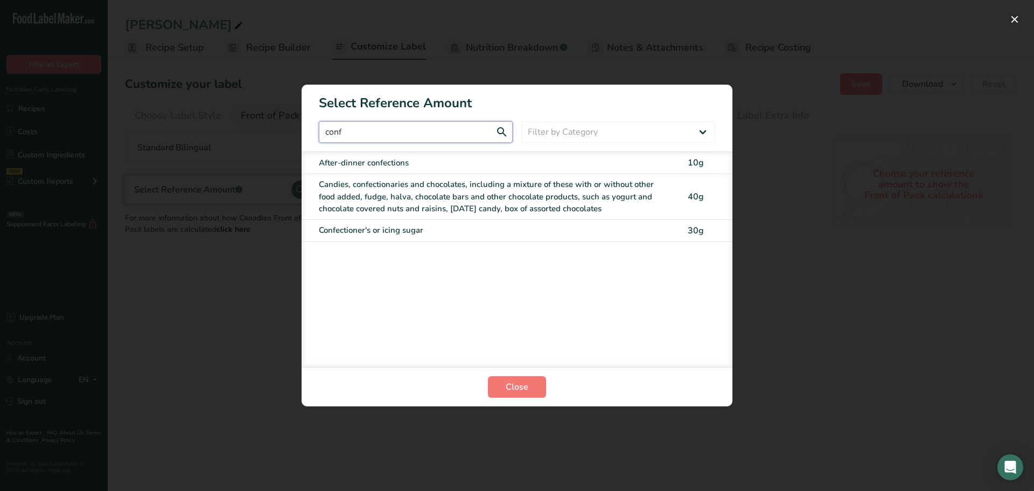
type input "conf"
click at [414, 233] on div "Confectioner's or icing sugar" at bounding box center [495, 230] width 352 height 12
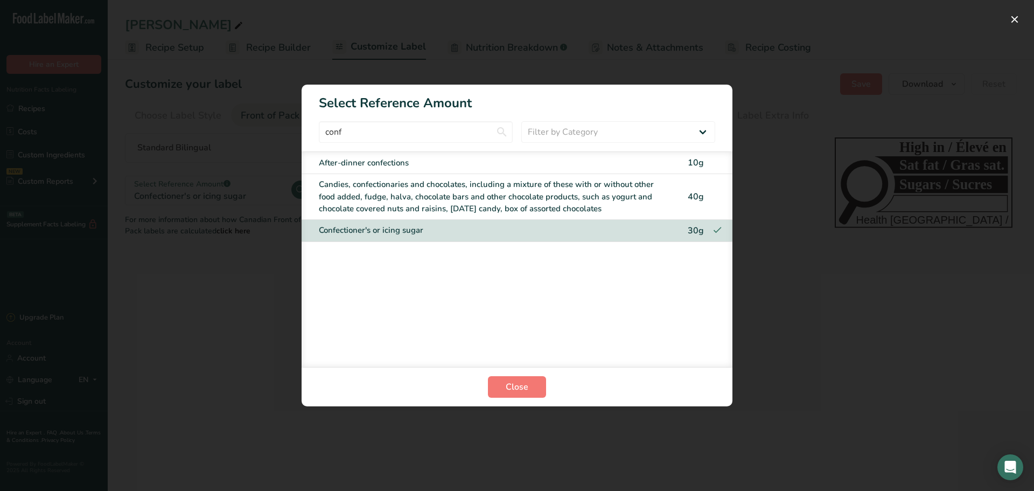
click at [412, 186] on div "Candies, confectionaries and chocolates, including a mixture of these with or w…" at bounding box center [495, 196] width 352 height 37
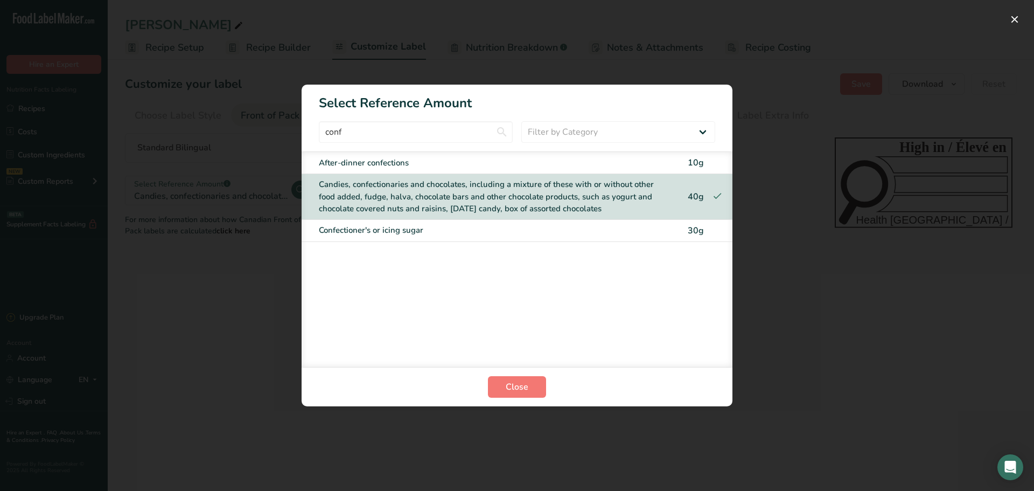
click at [412, 186] on div "Candies, confectionaries and chocolates, including a mixture of these with or w…" at bounding box center [495, 196] width 352 height 37
click at [419, 234] on div "Confectioner's or icing sugar" at bounding box center [495, 230] width 352 height 12
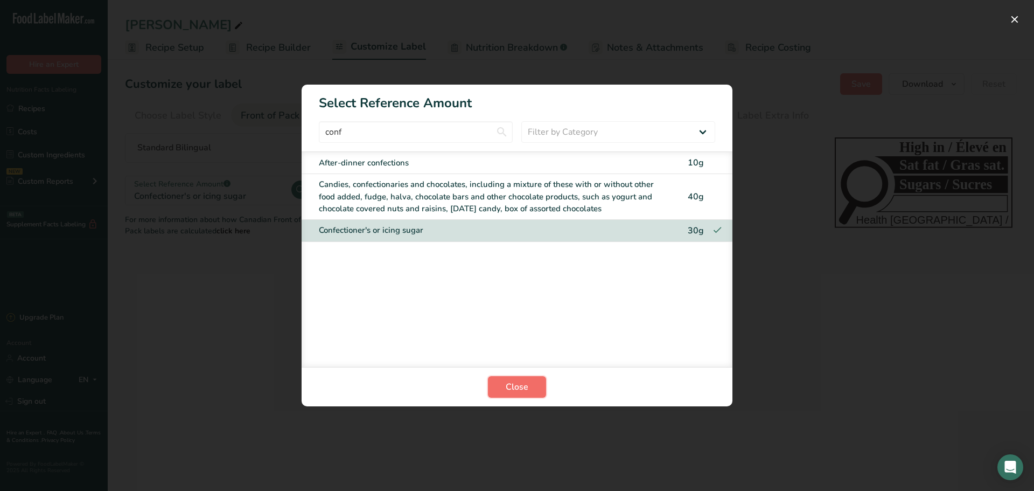
click at [531, 387] on button "Close" at bounding box center [517, 387] width 58 height 22
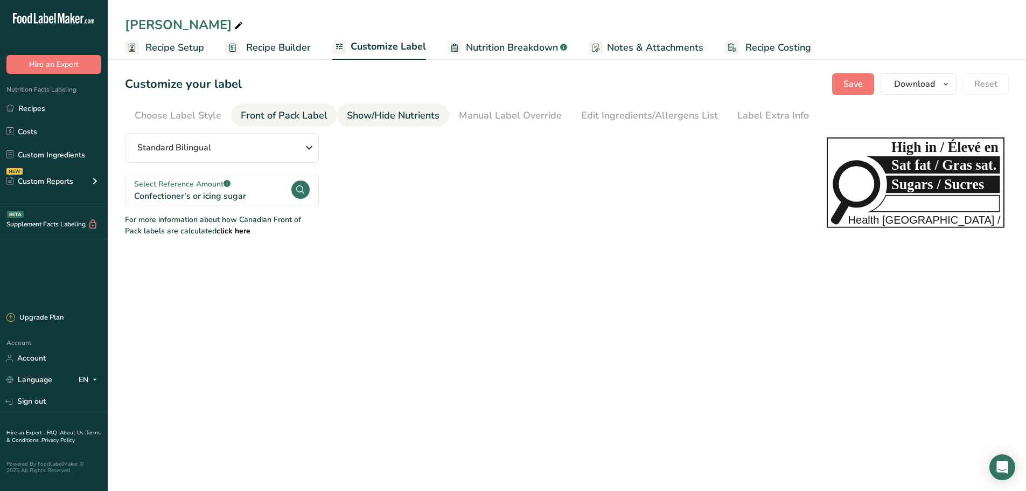
click at [394, 119] on div "Show/Hide Nutrients" at bounding box center [393, 115] width 93 height 15
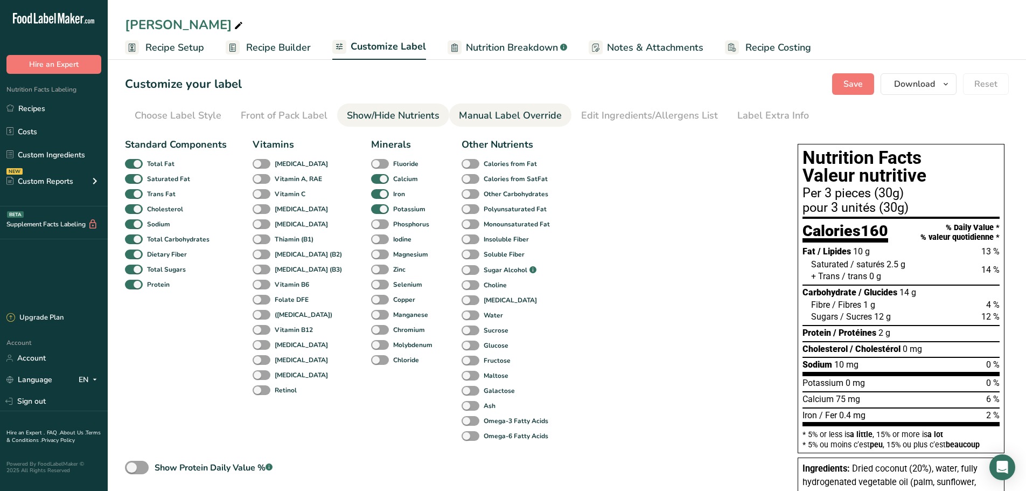
click at [502, 111] on div "Manual Label Override" at bounding box center [510, 115] width 103 height 15
type input "Per 3 pieces (30g)"
type input "pour 3 unités (30g)"
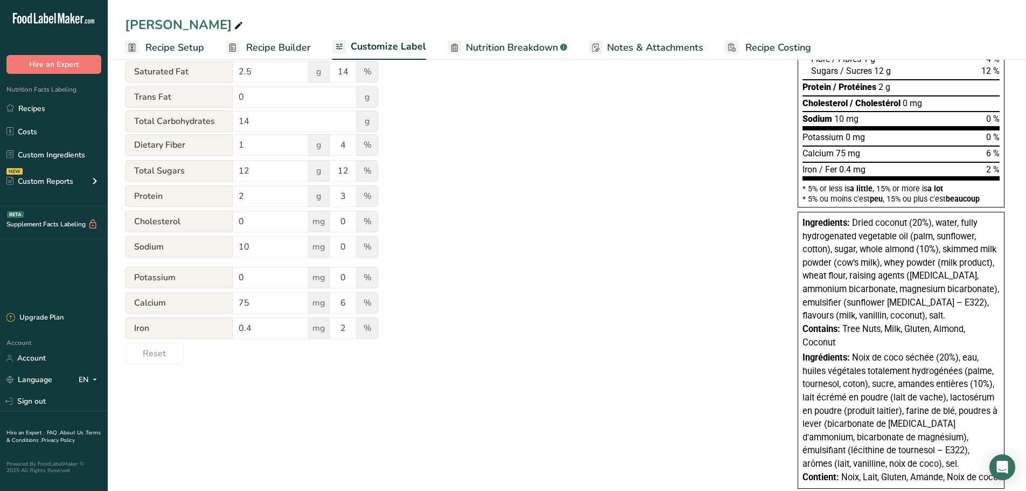
scroll to position [272, 0]
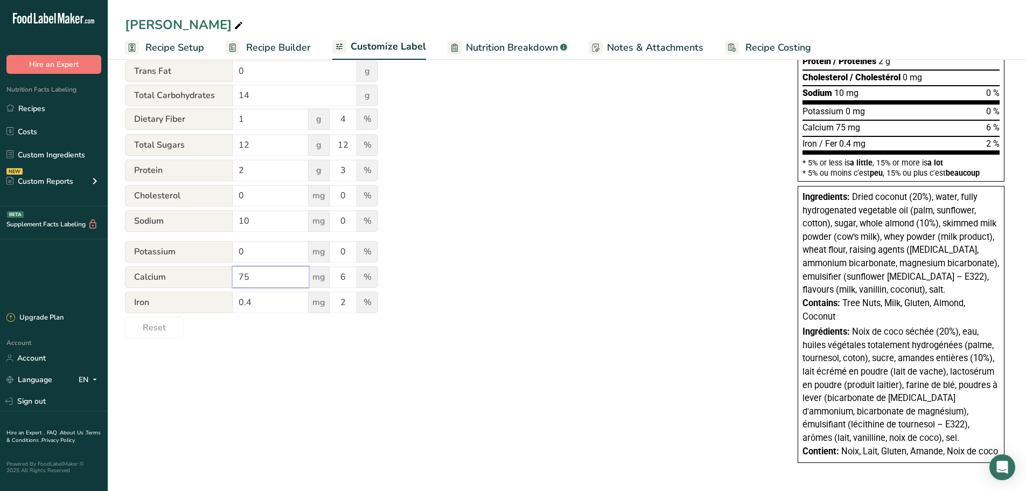
click at [281, 274] on input "75" at bounding box center [271, 277] width 76 height 22
type input "73.2"
click at [261, 251] on input "0" at bounding box center [271, 252] width 76 height 22
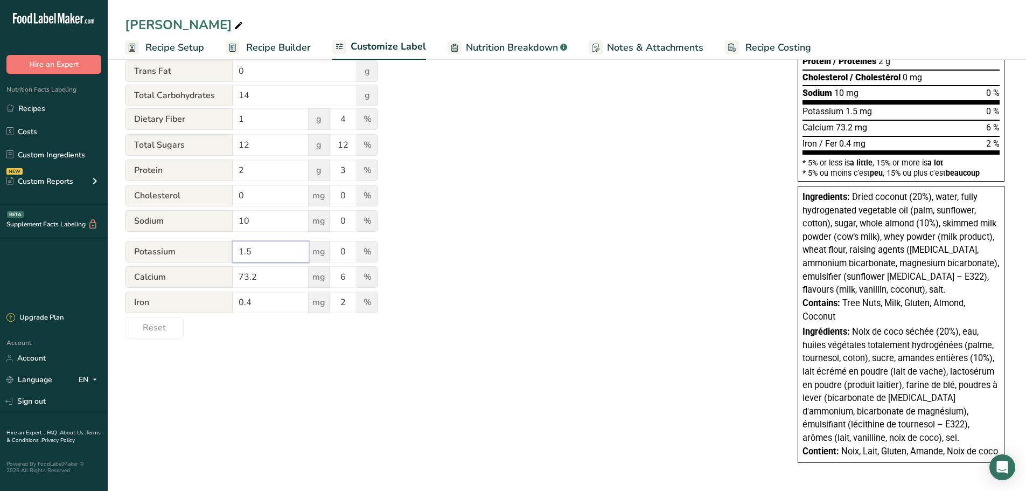
type input "1.5"
click at [307, 353] on div "Choose your label style Canadian Standard label USA (FDA) Standard FDA label Ta…" at bounding box center [567, 168] width 884 height 612
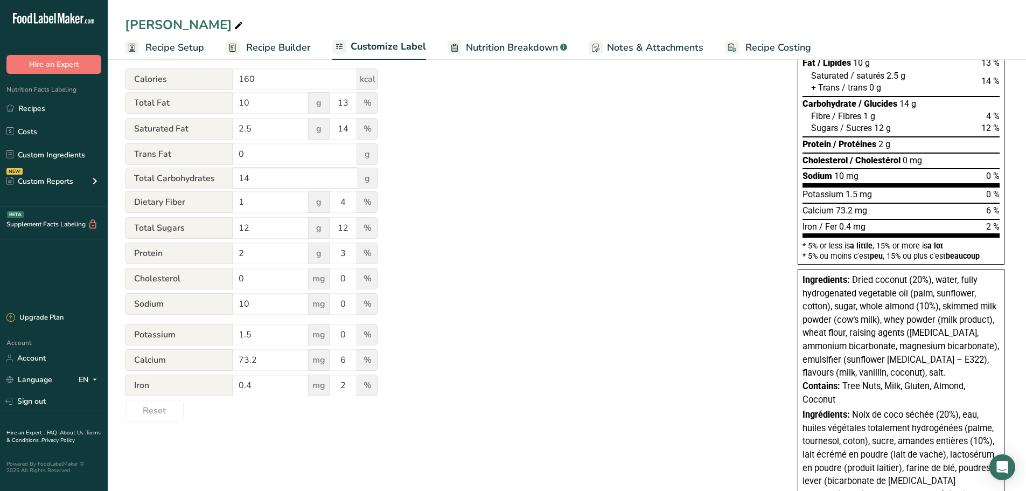
scroll to position [164, 0]
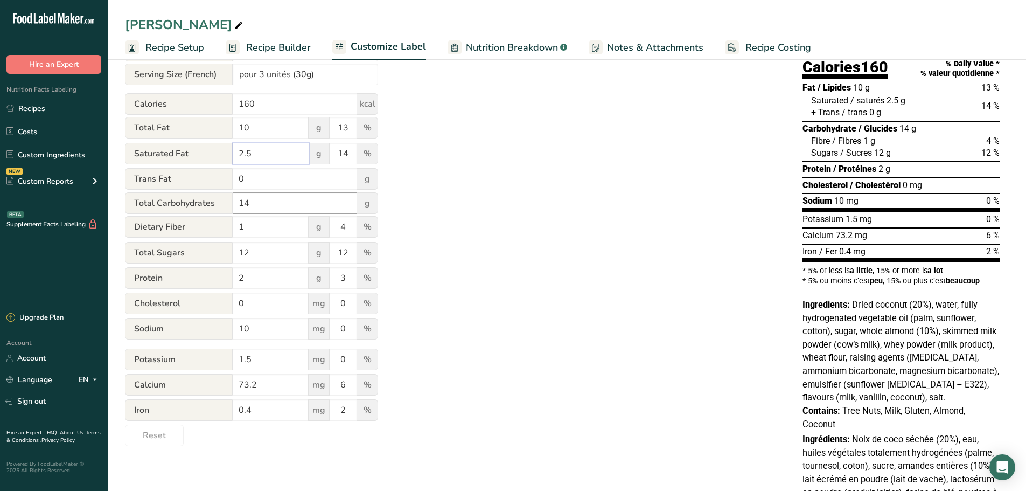
click at [268, 149] on input "2.5" at bounding box center [271, 154] width 76 height 22
type input "2.7"
click at [509, 161] on div "Utilize this manual override feature to get full control over the nutrition lab…" at bounding box center [450, 207] width 651 height 477
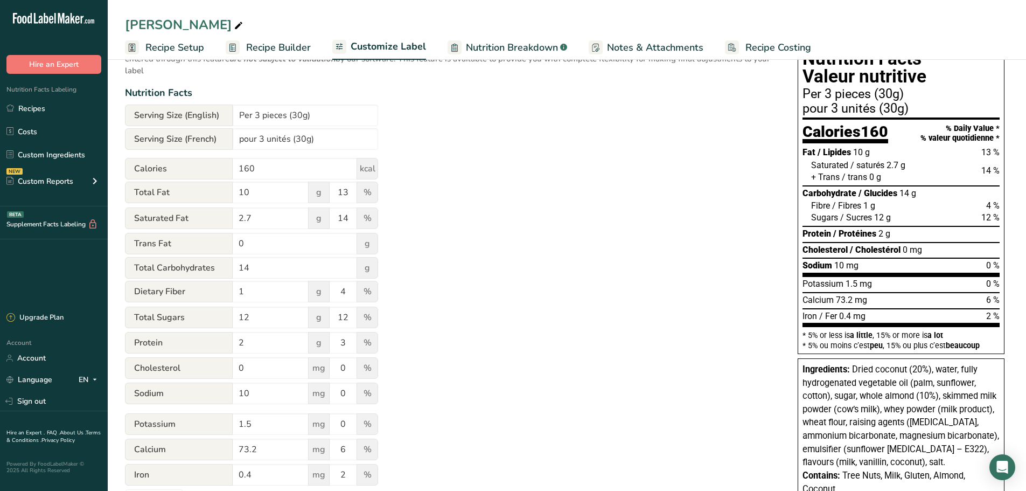
scroll to position [0, 0]
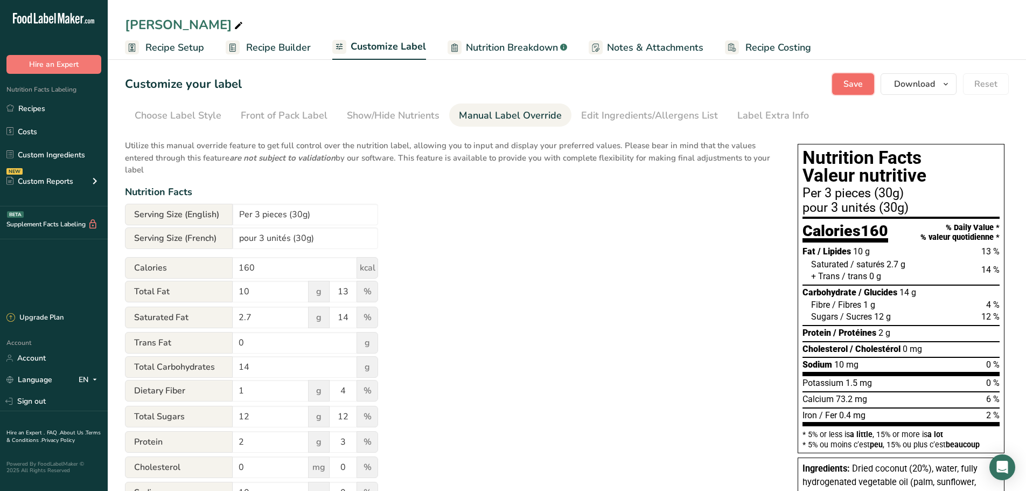
click at [859, 78] on span "Save" at bounding box center [853, 84] width 19 height 13
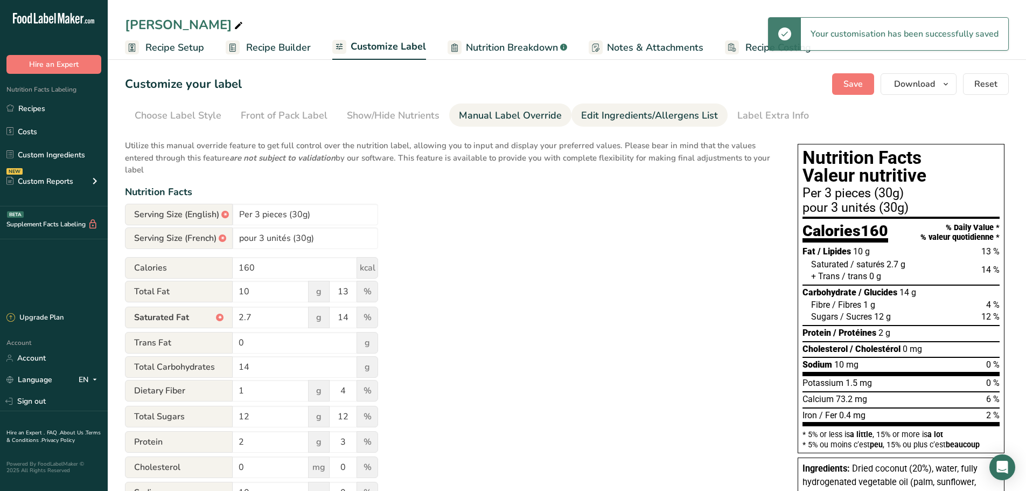
click at [665, 117] on div "Edit Ingredients/Allergens List" at bounding box center [649, 115] width 137 height 15
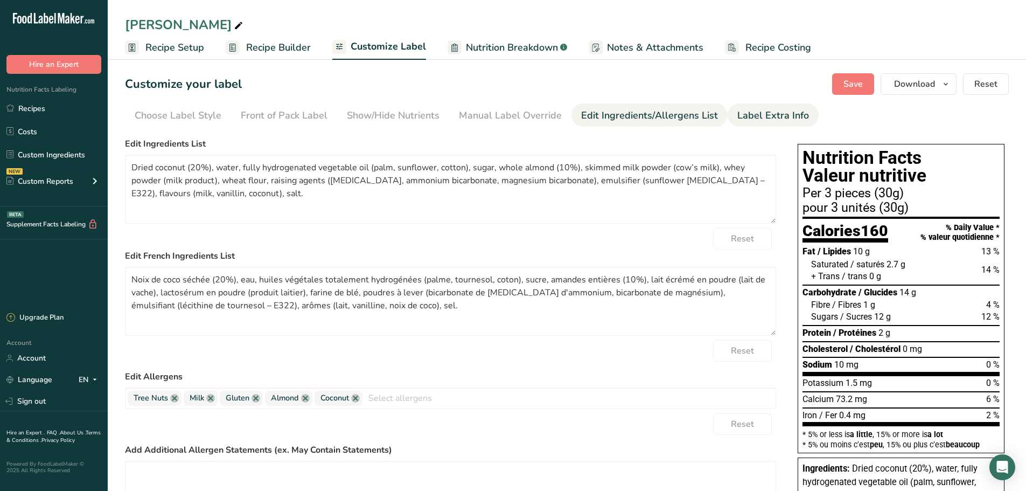
click at [763, 119] on div "Label Extra Info" at bounding box center [774, 115] width 72 height 15
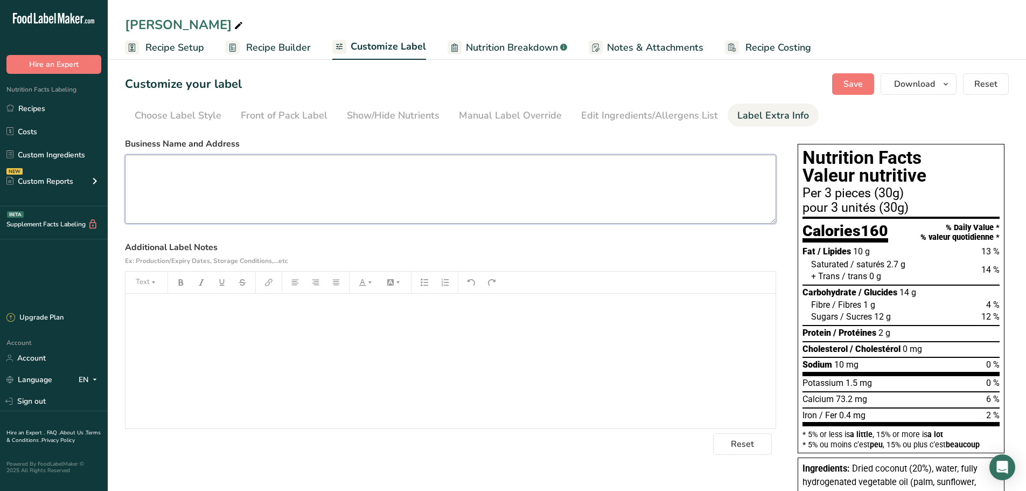
click at [516, 177] on textarea at bounding box center [450, 189] width 651 height 69
paste textarea "Imported By / Importé par : Atlas Food And Beverage Inc. [STREET_ADDRESS][PERSO…"
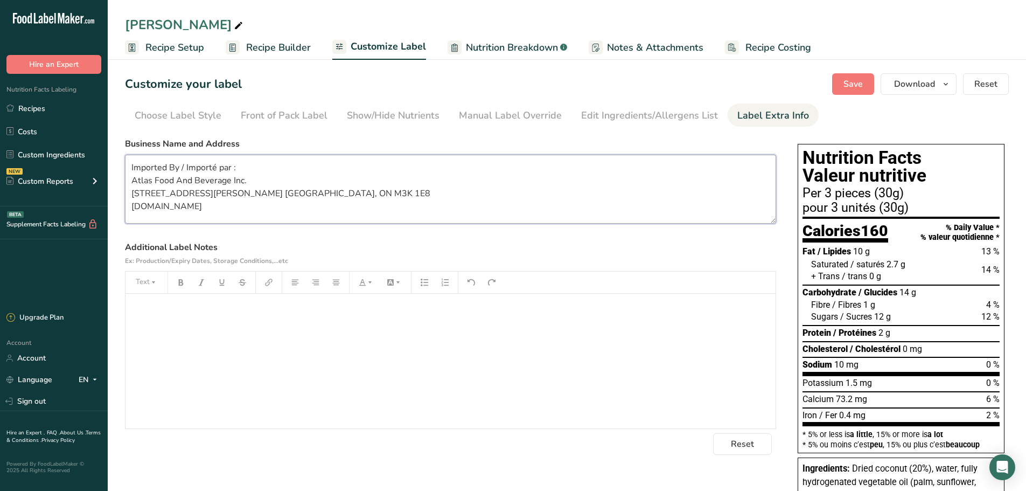
type textarea "Imported By / Importé par : Atlas Food And Beverage Inc. [STREET_ADDRESS][PERSO…"
click at [541, 326] on div "﻿" at bounding box center [451, 361] width 650 height 135
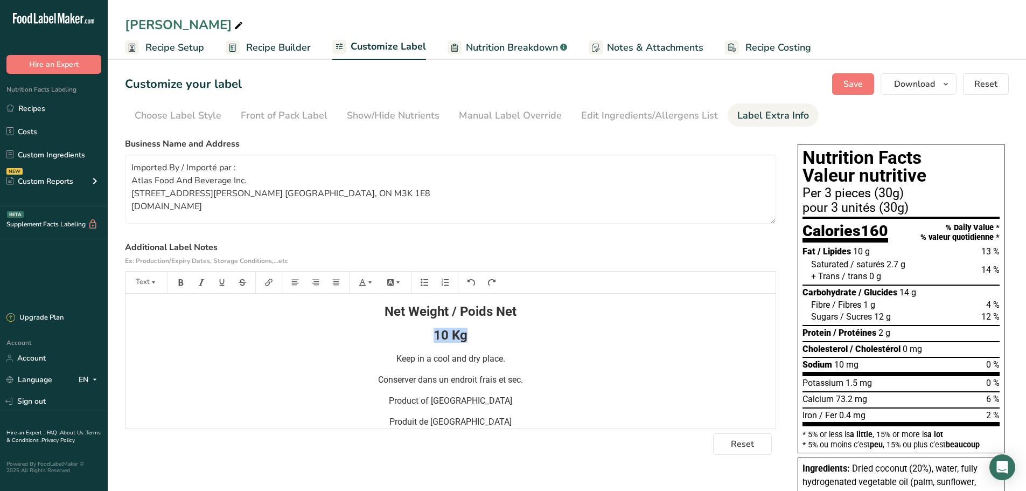
drag, startPoint x: 468, startPoint y: 340, endPoint x: 429, endPoint y: 336, distance: 39.0
click at [429, 336] on h2 "10 Kg" at bounding box center [450, 335] width 639 height 13
click at [859, 82] on span "Save" at bounding box center [853, 84] width 19 height 13
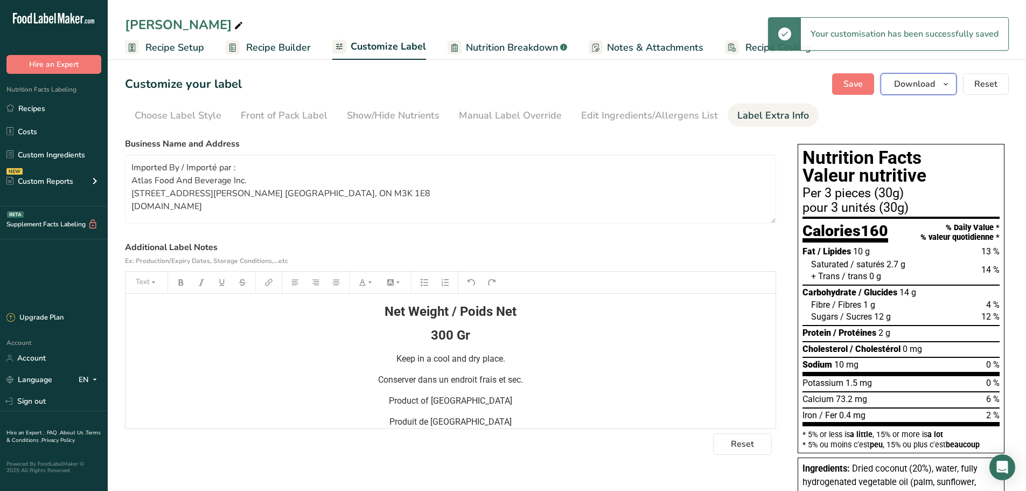
click at [947, 81] on icon "button" at bounding box center [946, 84] width 9 height 13
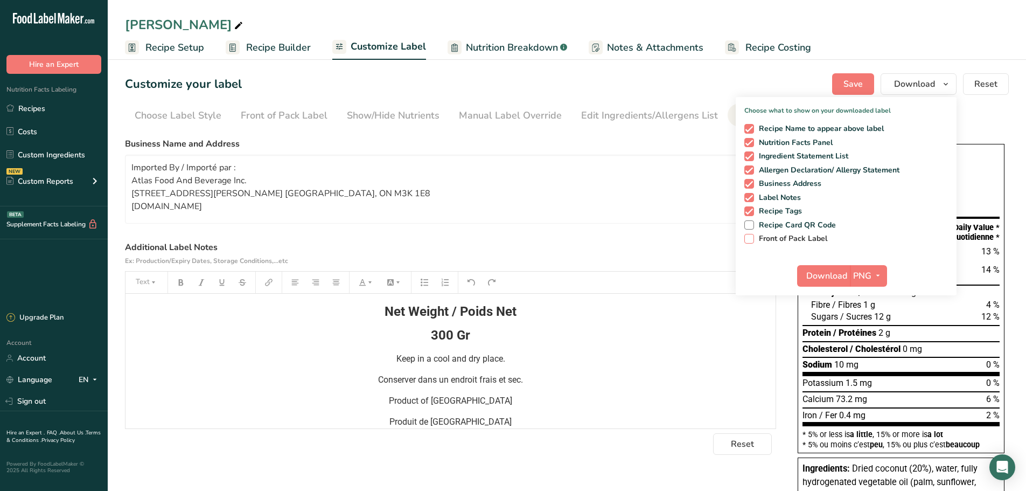
click at [777, 236] on span "Front of Pack Label" at bounding box center [791, 239] width 74 height 10
click at [752, 236] on input "Front of Pack Label" at bounding box center [748, 238] width 7 height 7
checkbox input "true"
click at [848, 87] on span "Save" at bounding box center [853, 84] width 19 height 13
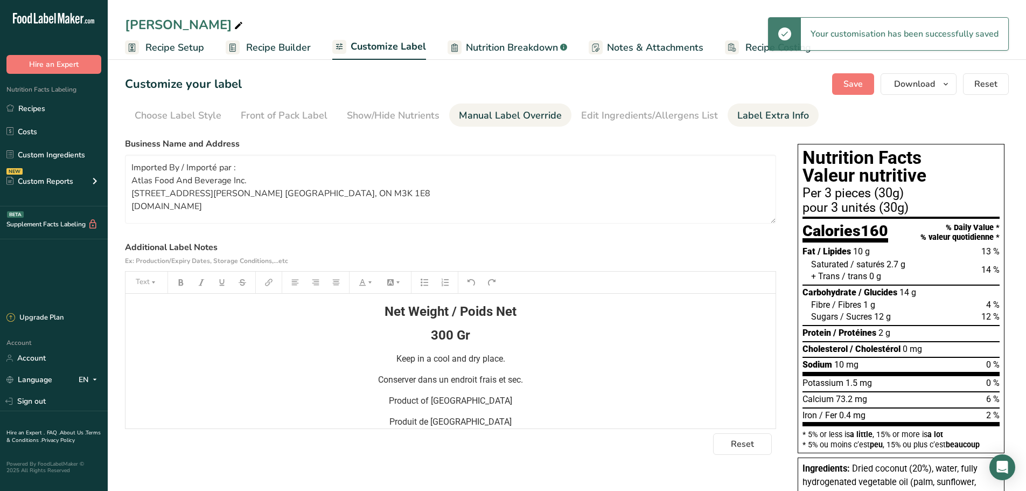
click at [505, 114] on div "Manual Label Override" at bounding box center [510, 115] width 103 height 15
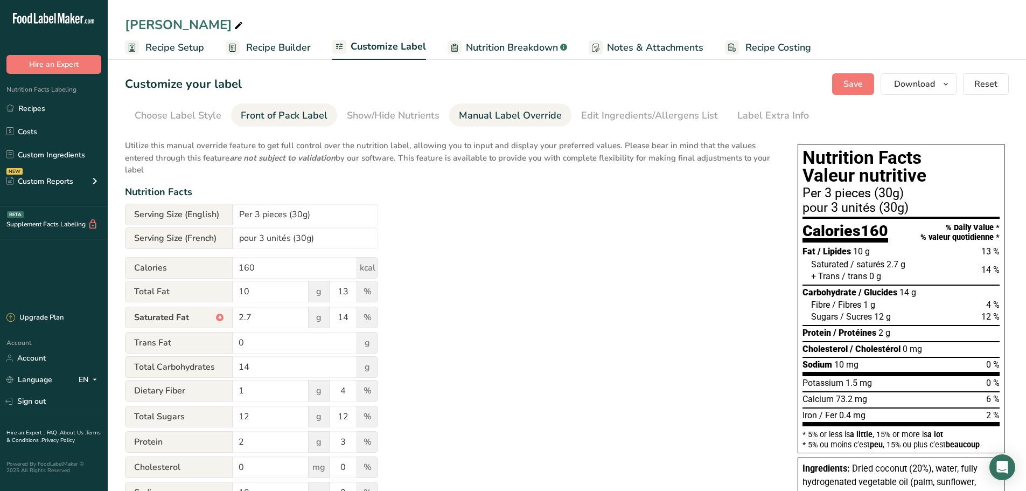
click at [296, 115] on div "Front of Pack Label" at bounding box center [284, 115] width 87 height 15
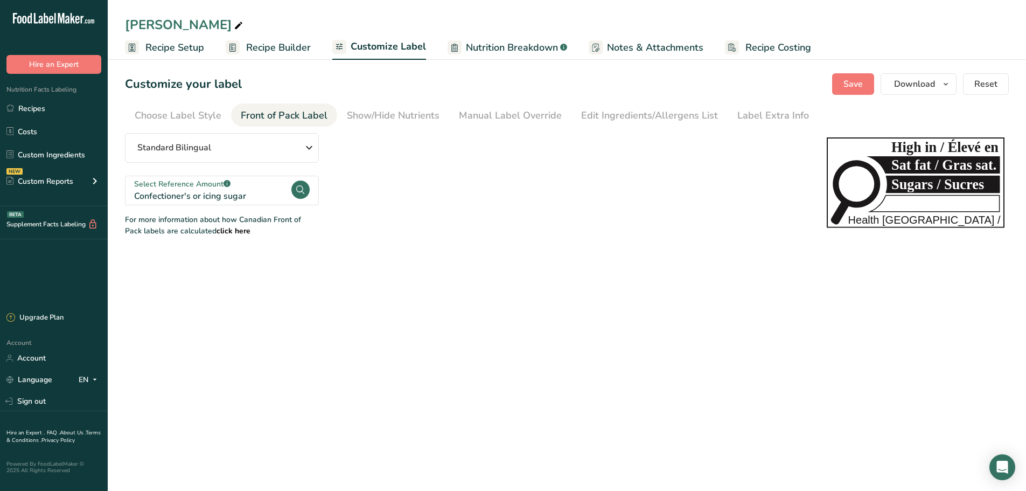
click at [302, 191] on icon at bounding box center [300, 189] width 8 height 9
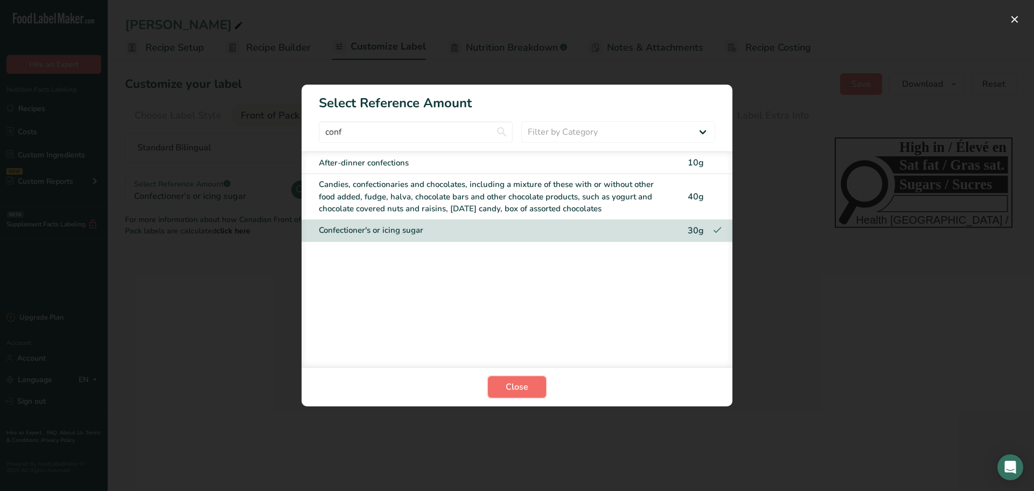
click at [525, 392] on span "Close" at bounding box center [517, 386] width 23 height 13
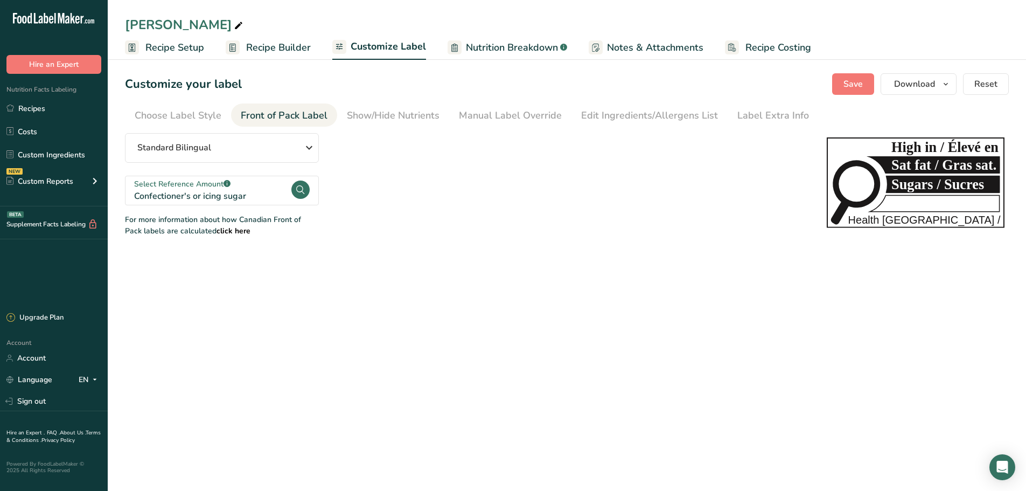
click at [220, 232] on b "click here" at bounding box center [234, 231] width 34 height 10
click at [304, 187] on circle at bounding box center [300, 189] width 18 height 18
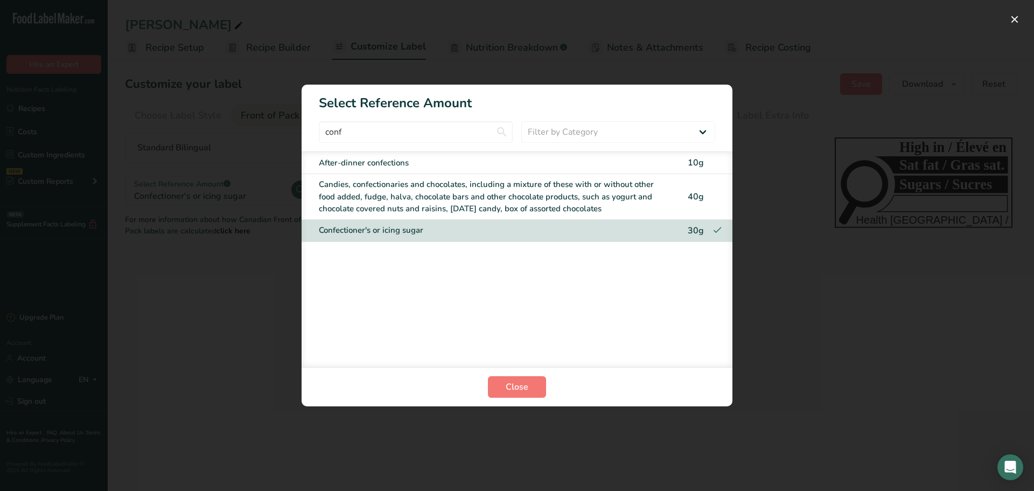
click at [623, 200] on div "Candies, confectionaries and chocolates, including a mixture of these with or w…" at bounding box center [495, 196] width 352 height 37
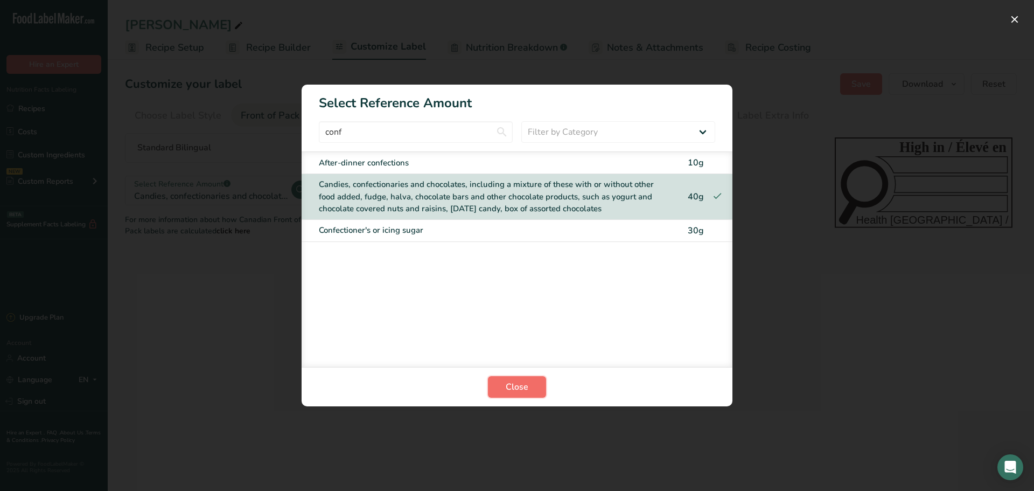
click at [499, 386] on button "Close" at bounding box center [517, 387] width 58 height 22
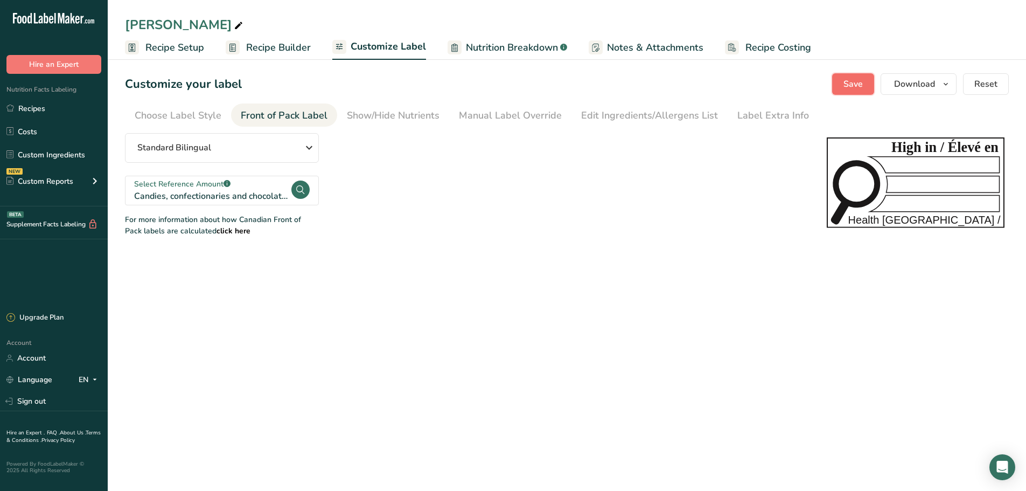
click at [861, 86] on span "Save" at bounding box center [853, 84] width 19 height 13
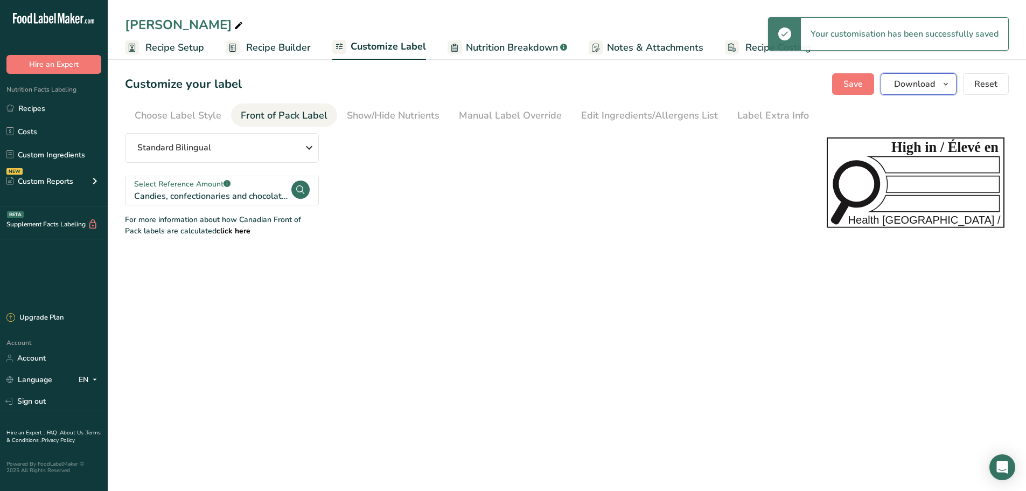
click at [946, 85] on icon "button" at bounding box center [946, 84] width 9 height 13
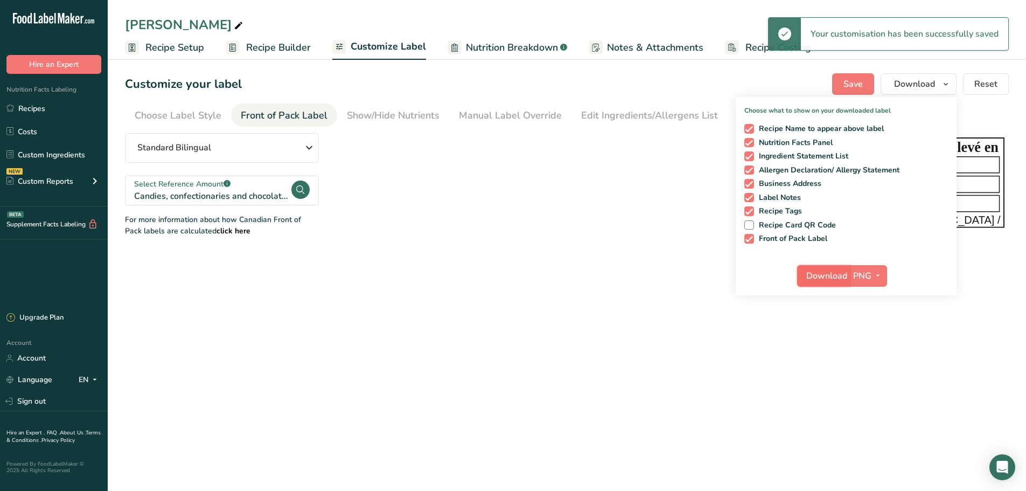
click at [817, 276] on span "Download" at bounding box center [826, 275] width 41 height 13
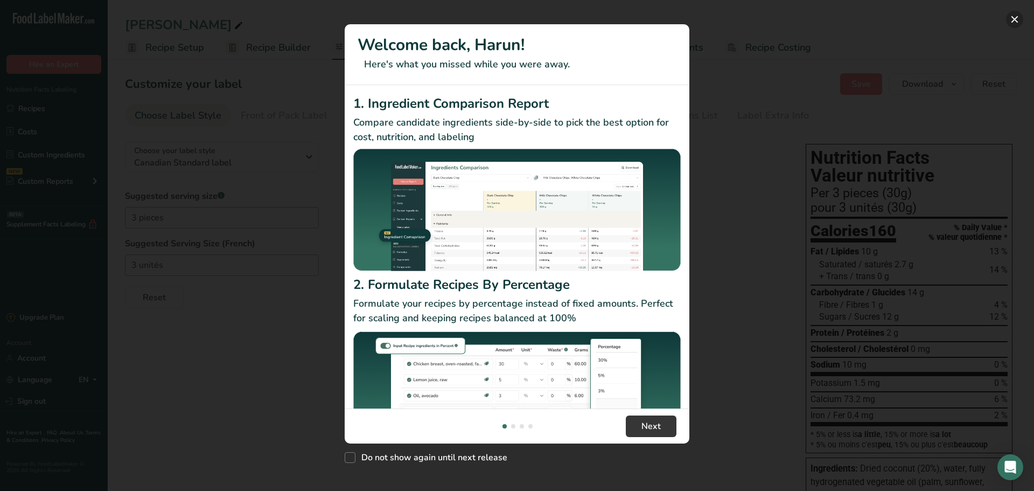
click at [1018, 19] on button "New Features" at bounding box center [1014, 19] width 17 height 17
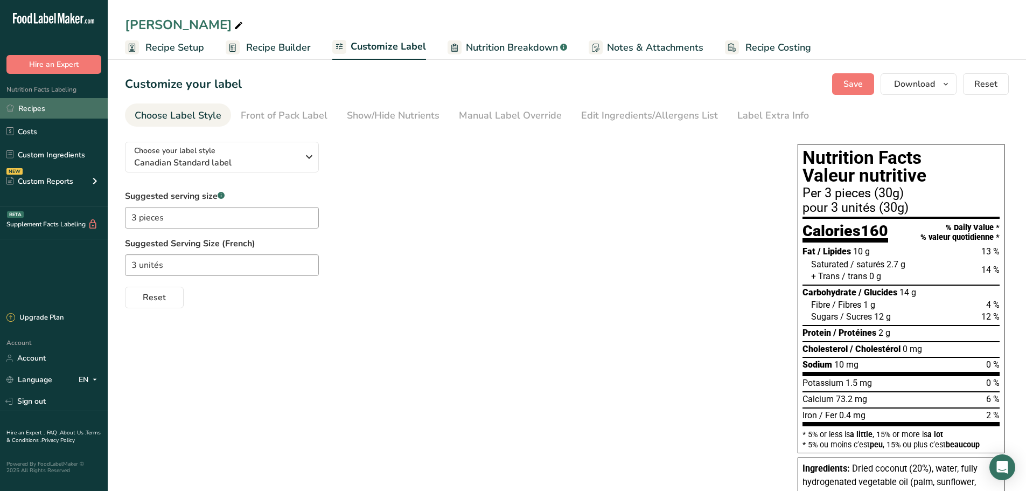
click at [45, 113] on link "Recipes" at bounding box center [54, 108] width 108 height 20
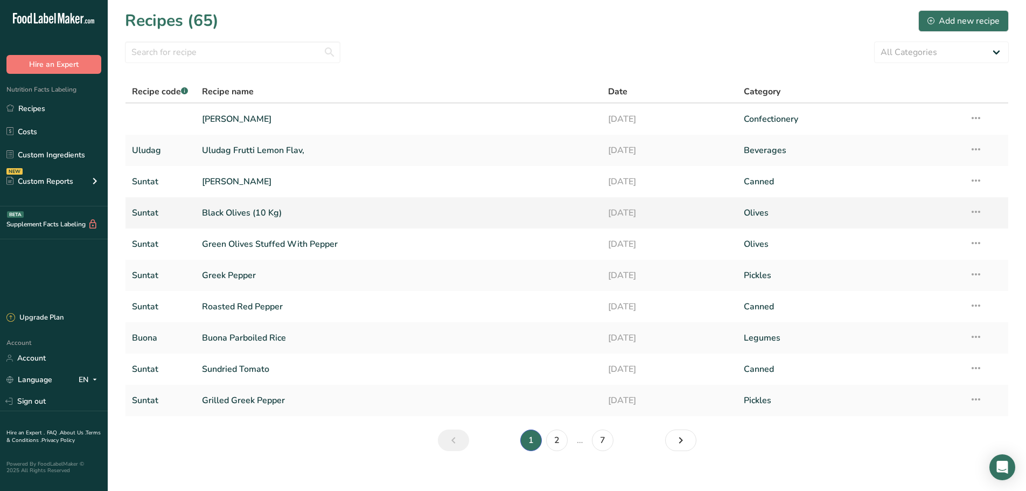
click at [243, 213] on link "Black Olives (10 Kg)" at bounding box center [399, 212] width 394 height 23
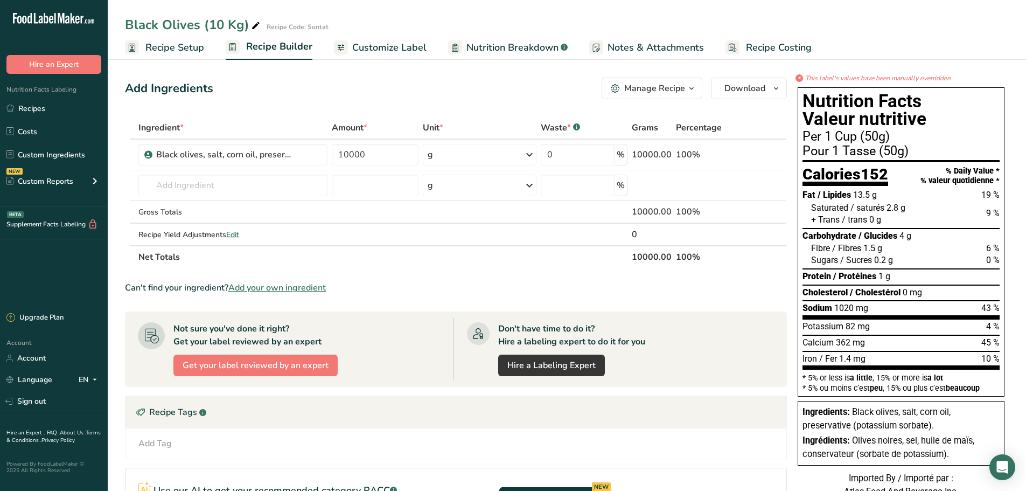
click at [391, 44] on span "Customize Label" at bounding box center [389, 47] width 74 height 15
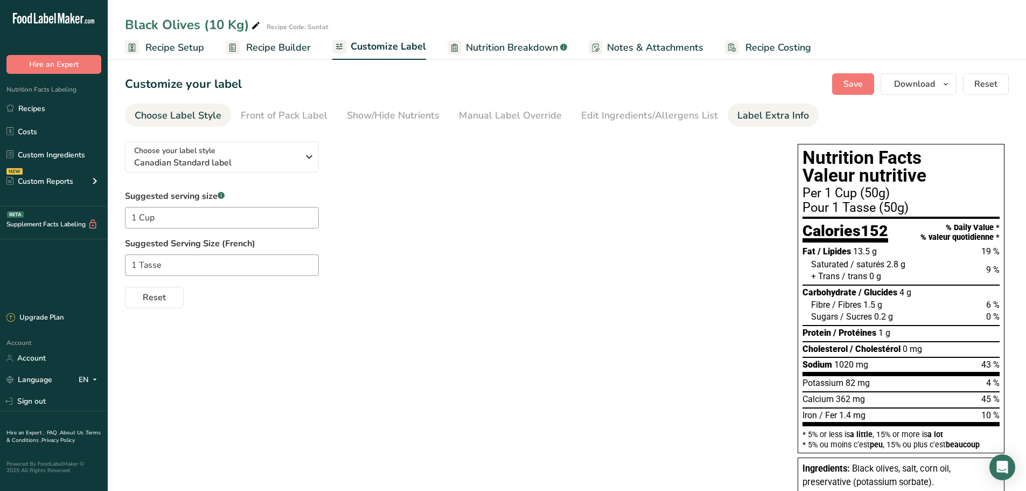
click at [761, 118] on div "Label Extra Info" at bounding box center [774, 115] width 72 height 15
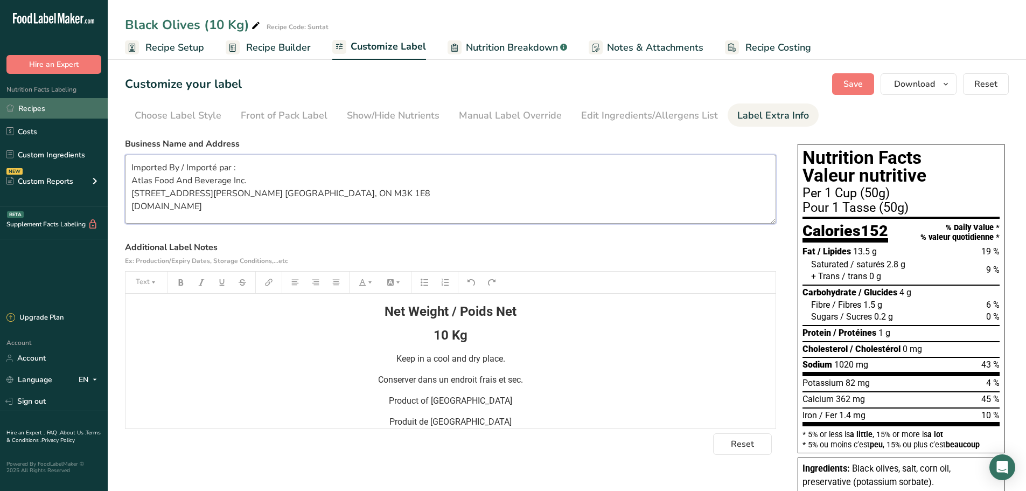
drag, startPoint x: 242, startPoint y: 210, endPoint x: 37, endPoint y: 119, distance: 225.2
click at [37, 119] on div ".a-20{fill:#fff;} Hire an Expert Nutrition Facts Labeling Recipes Costs Custom …" at bounding box center [513, 353] width 1026 height 707
click at [541, 364] on p "Keep in a cool and dry place." at bounding box center [450, 358] width 639 height 13
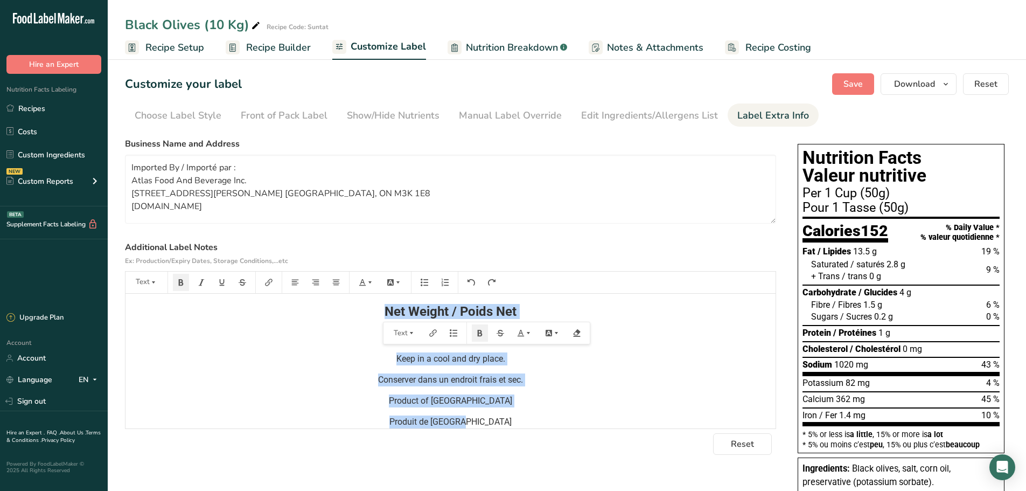
copy div "Net Weight / Poids Net 10 Kg Keep in a cool and dry place. Conserver dans un en…"
